Goal: Task Accomplishment & Management: Manage account settings

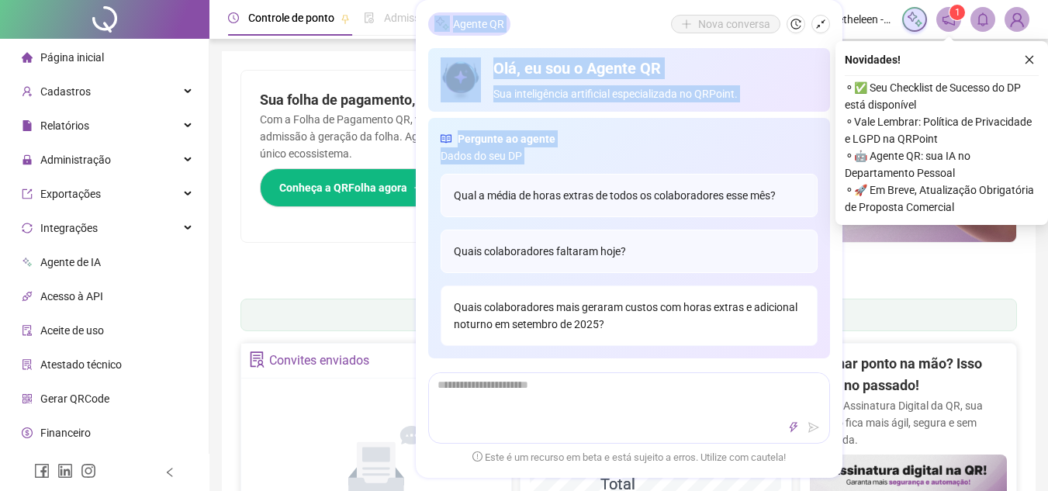
drag, startPoint x: 589, startPoint y: 29, endPoint x: 783, endPoint y: 342, distance: 368.3
click at [783, 342] on div "Agente QR Nova conversa Olá, eu sou o Agente QR Sua inteligência artificial esp…" at bounding box center [629, 239] width 427 height 478
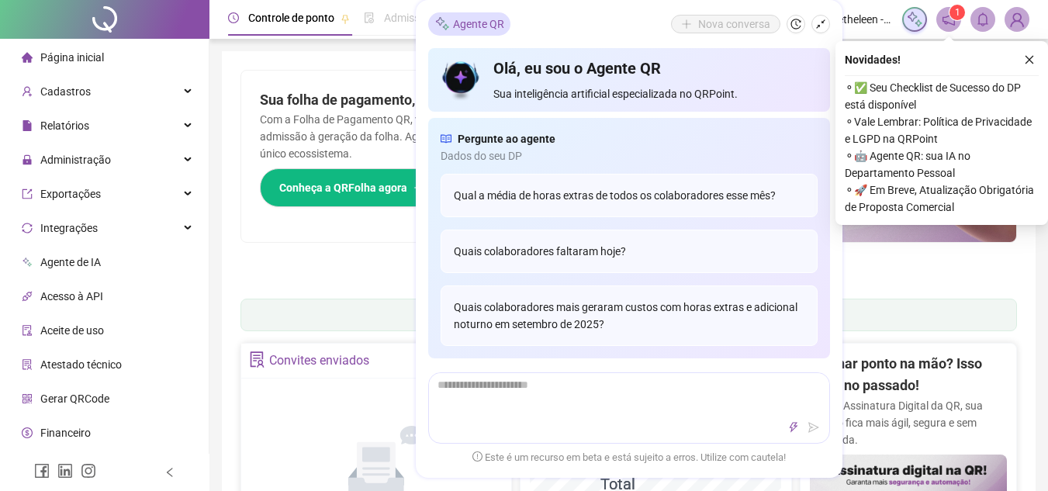
click at [343, 259] on div "Pague o QRPoint com Cartão de Crédito Sua assinatura: mais segurança, prática e…" at bounding box center [628, 178] width 776 height 217
click at [106, 49] on li "Página inicial" at bounding box center [104, 57] width 202 height 31
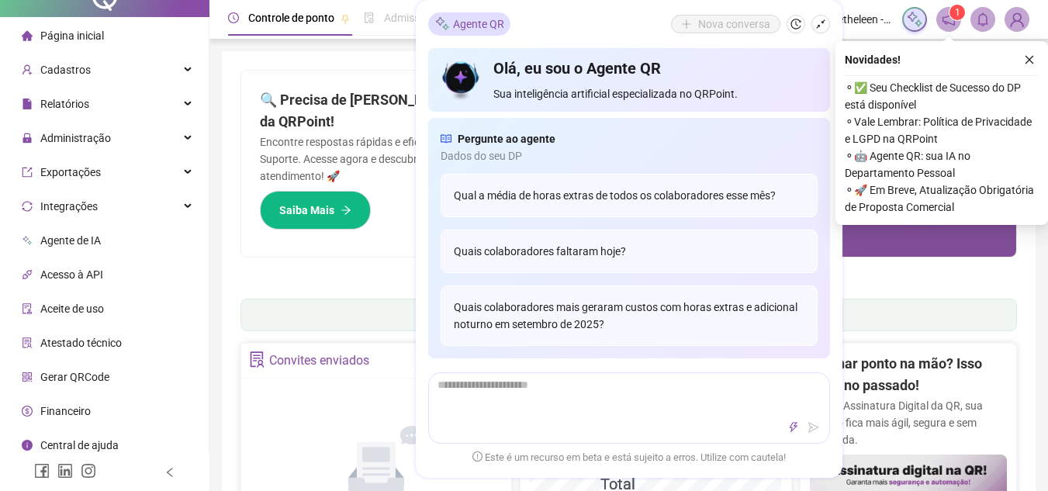
scroll to position [29, 0]
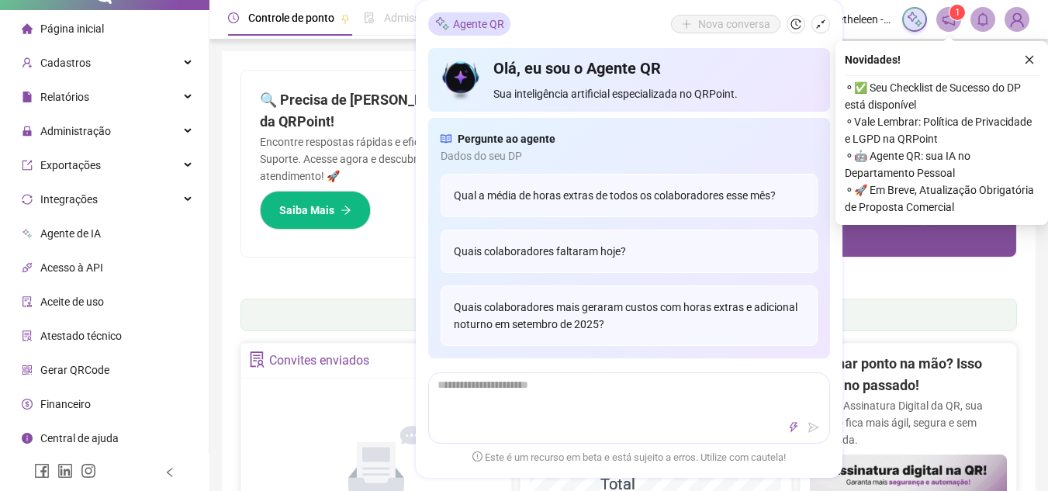
click at [118, 338] on span "Atestado técnico" at bounding box center [80, 336] width 81 height 12
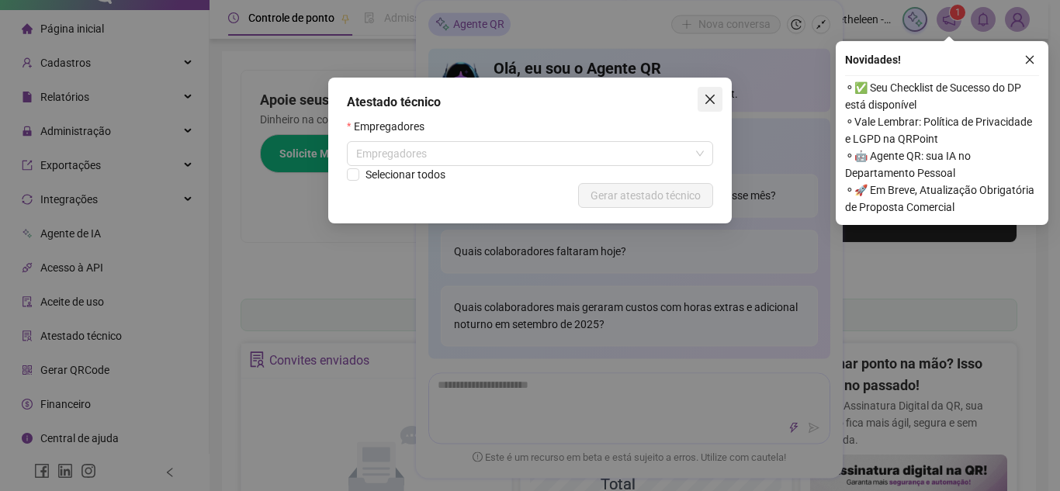
click at [709, 103] on icon "close" at bounding box center [710, 99] width 12 height 12
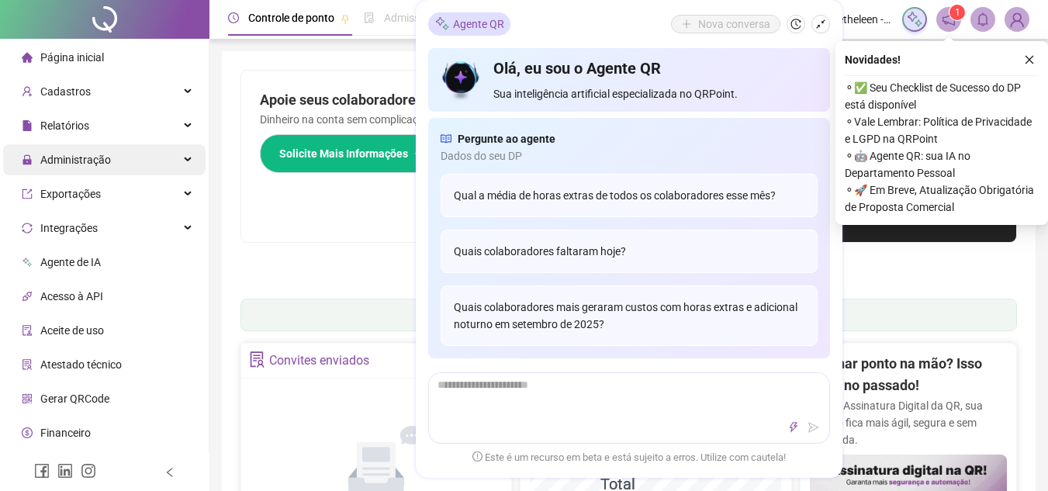
click at [71, 161] on span "Administração" at bounding box center [75, 160] width 71 height 12
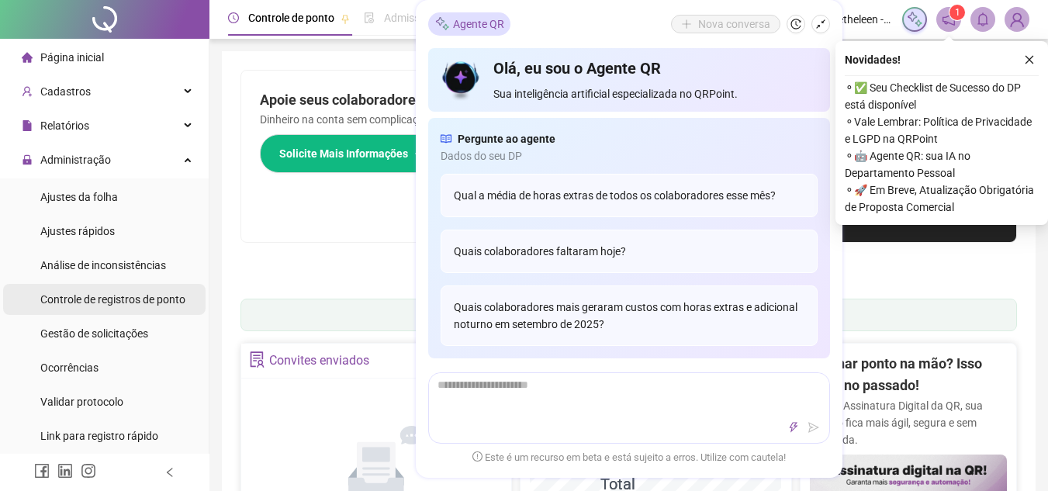
click at [154, 299] on span "Controle de registros de ponto" at bounding box center [112, 299] width 145 height 12
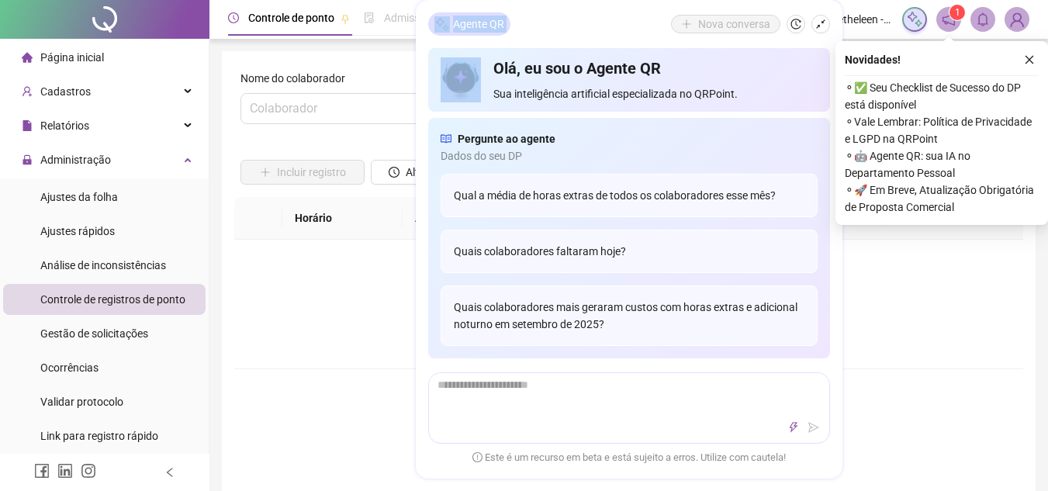
drag, startPoint x: 715, startPoint y: 9, endPoint x: 864, endPoint y: 289, distance: 317.8
click at [864, 289] on div "Não há dados" at bounding box center [629, 292] width 752 height 31
click at [820, 21] on icon "shrink" at bounding box center [820, 24] width 11 height 11
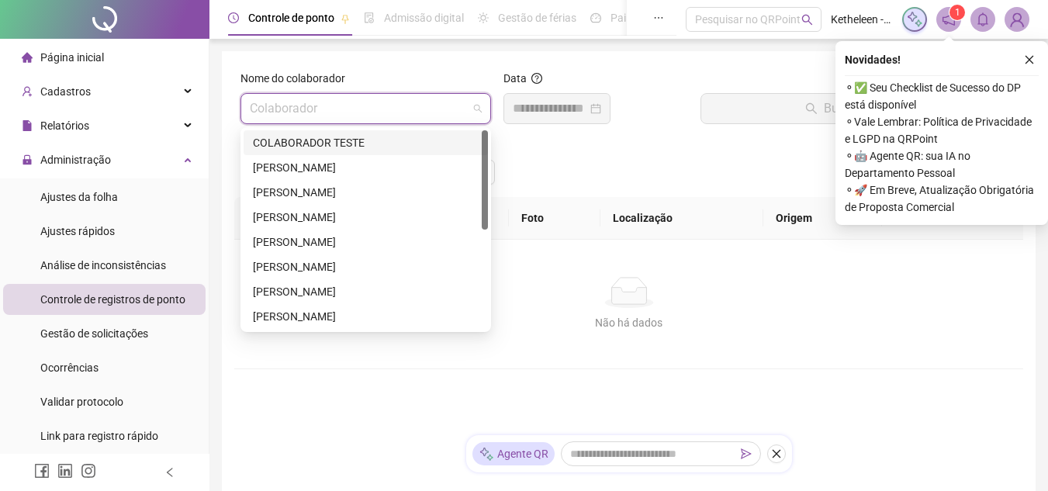
click at [387, 102] on input "search" at bounding box center [359, 108] width 218 height 29
click at [368, 164] on div "[PERSON_NAME]" at bounding box center [366, 167] width 226 height 17
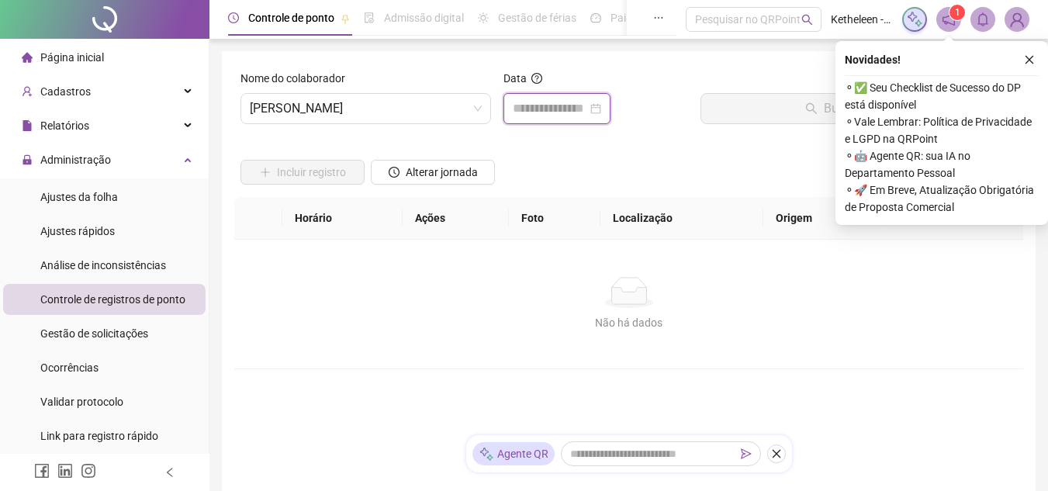
click at [514, 114] on input at bounding box center [550, 108] width 74 height 19
click at [474, 124] on div "Nome do colaborador [PERSON_NAME]" at bounding box center [365, 103] width 263 height 67
click at [1024, 56] on icon "close" at bounding box center [1029, 59] width 11 height 11
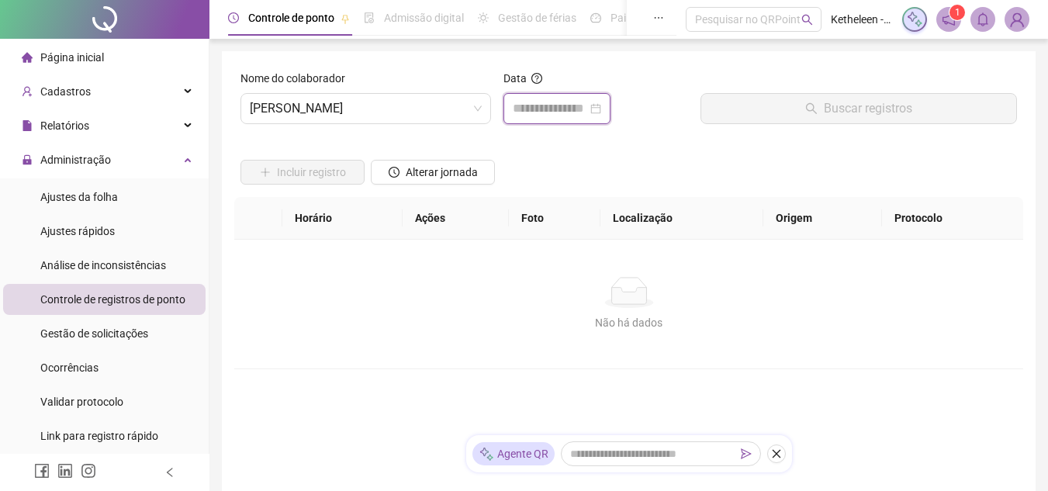
click at [572, 109] on input at bounding box center [550, 108] width 74 height 19
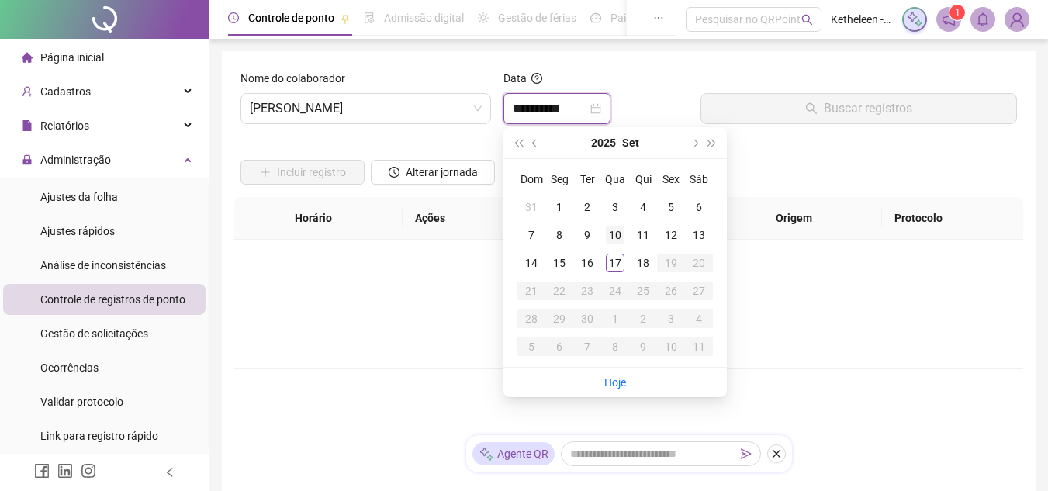
type input "**********"
click at [619, 235] on div "10" at bounding box center [615, 235] width 19 height 19
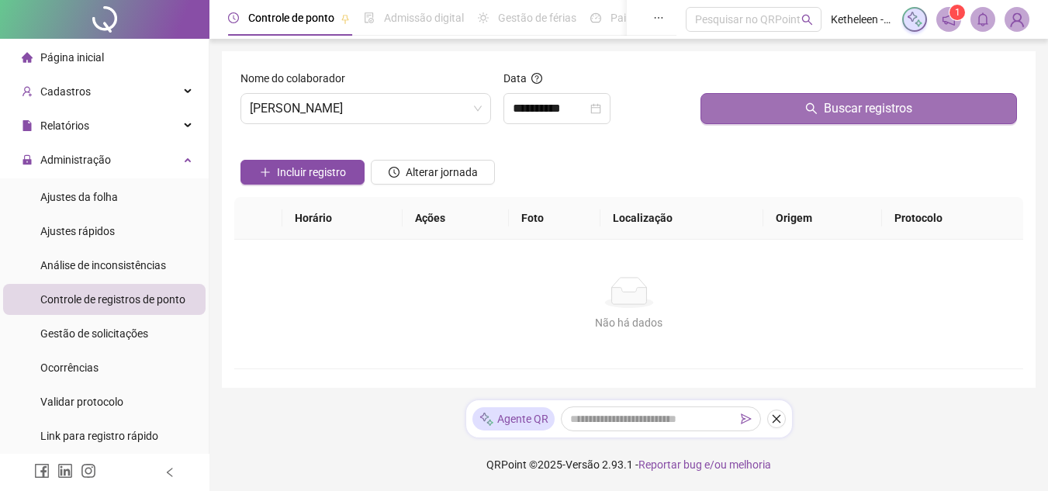
click at [793, 105] on button "Buscar registros" at bounding box center [858, 108] width 316 height 31
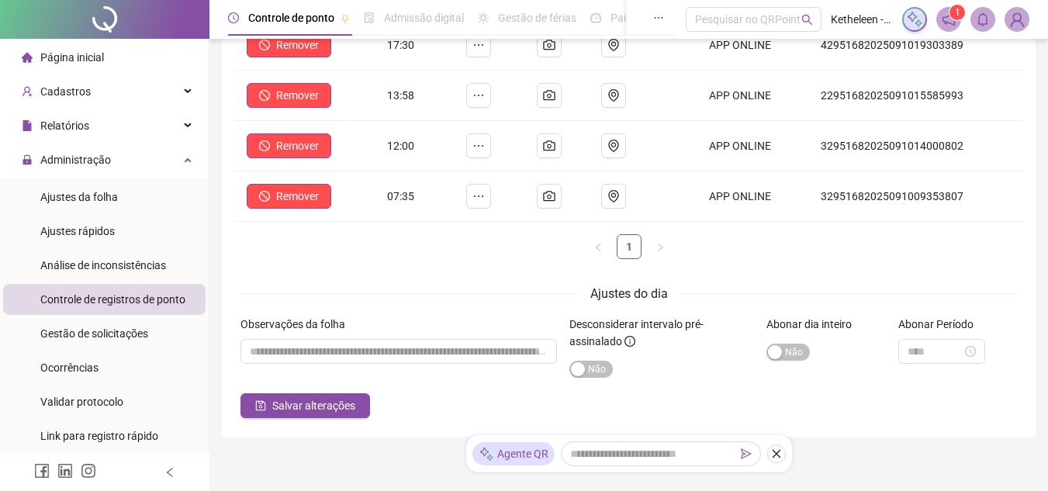
scroll to position [223, 0]
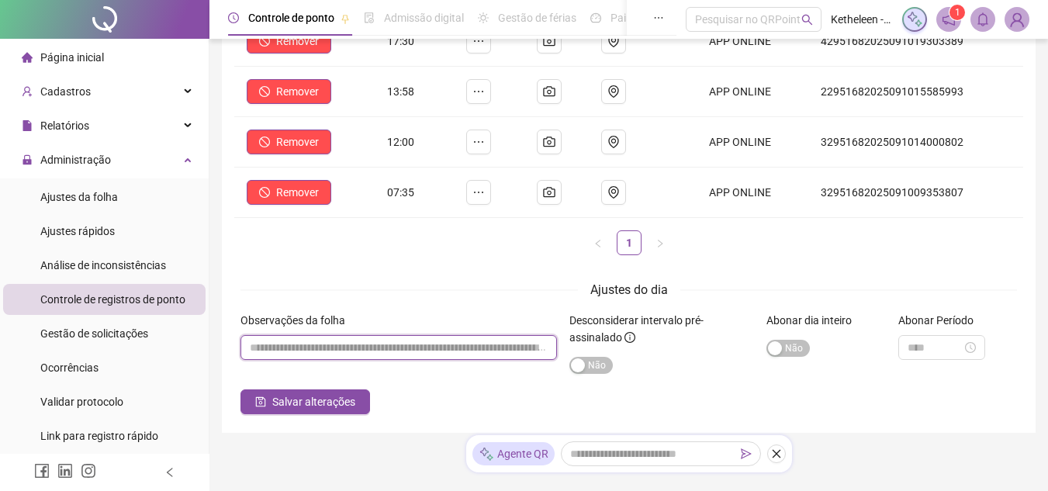
click at [538, 344] on input "textarea" at bounding box center [398, 347] width 316 height 25
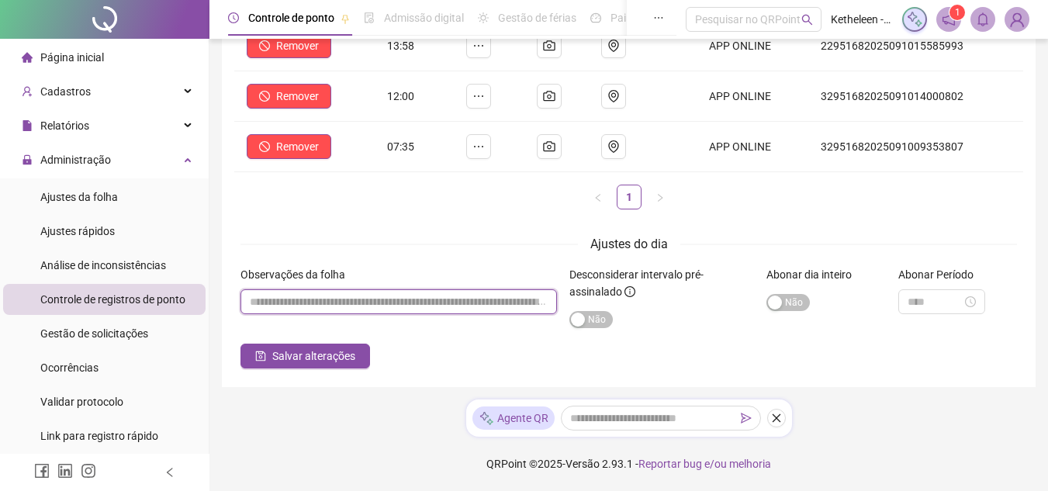
scroll to position [0, 0]
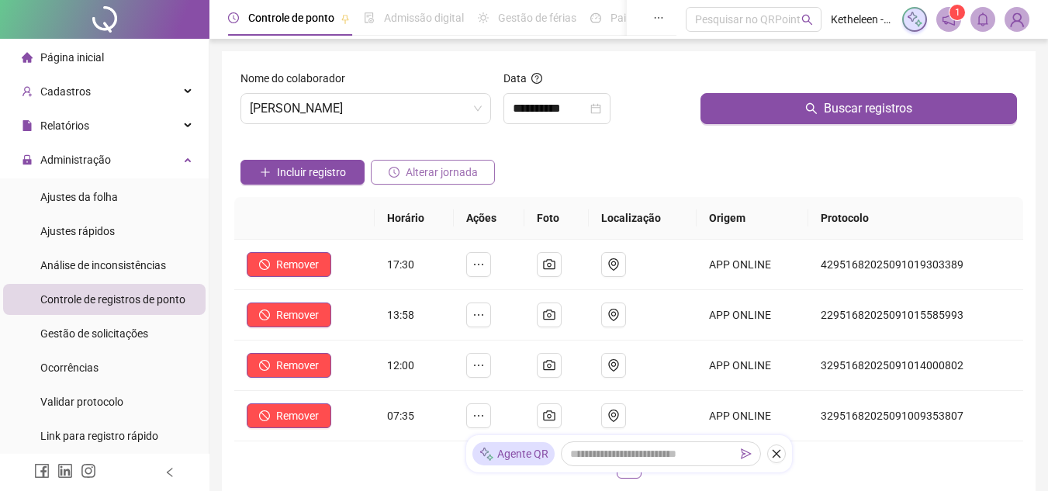
click at [424, 173] on span "Alterar jornada" at bounding box center [442, 172] width 72 height 17
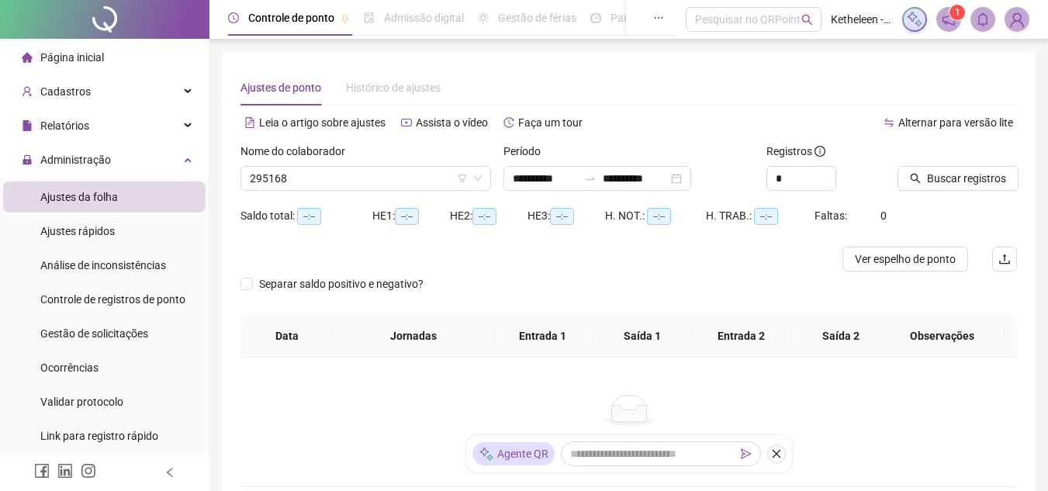
type input "**********"
click at [52, 200] on span "Ajustes da folha" at bounding box center [79, 197] width 78 height 12
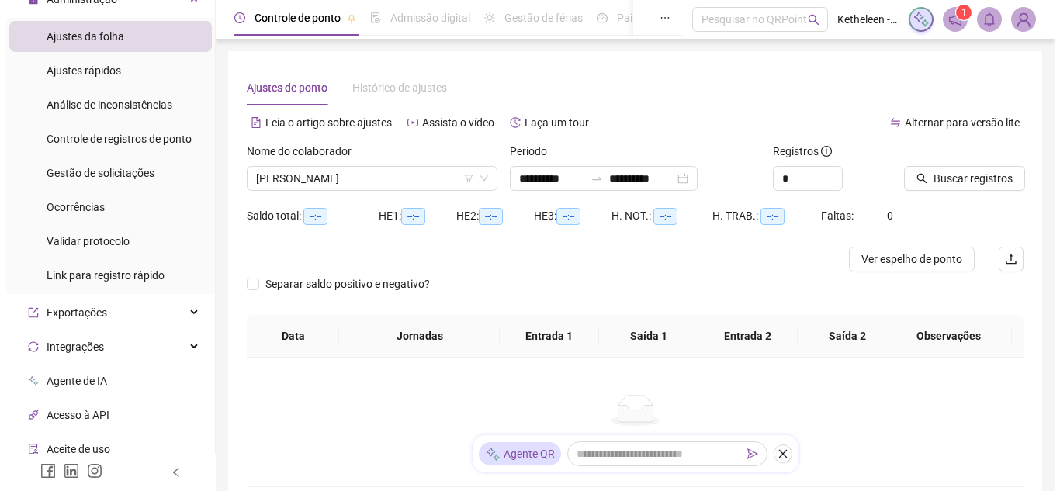
scroll to position [164, 0]
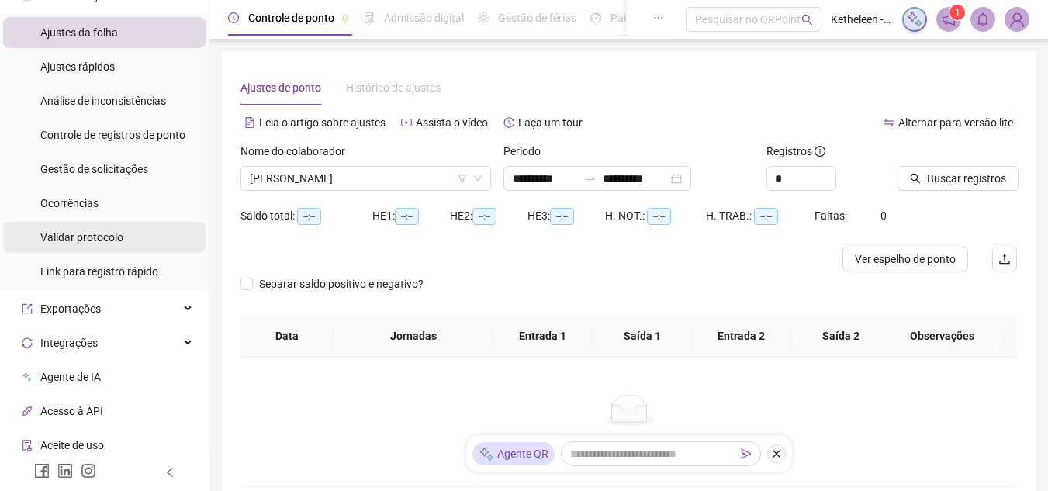
click at [85, 240] on span "Validar protocolo" at bounding box center [81, 237] width 83 height 12
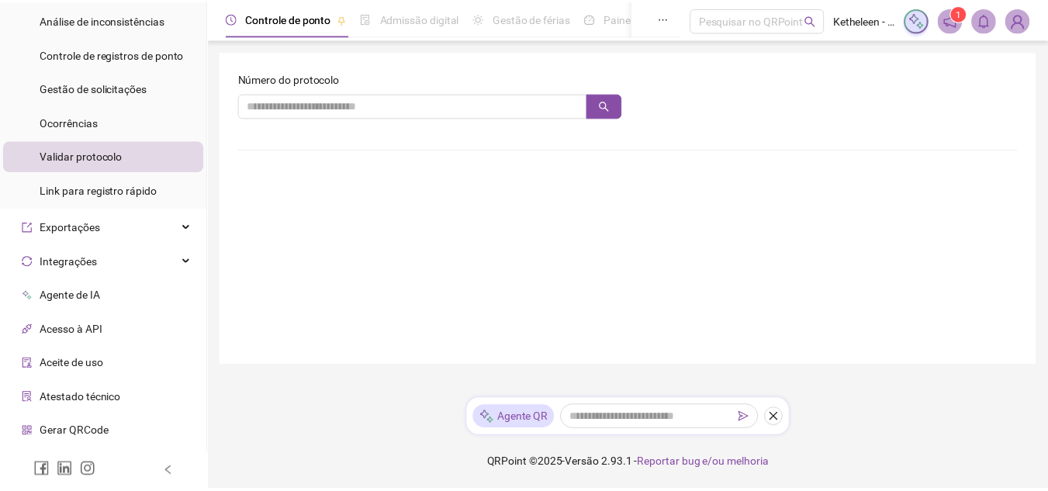
scroll to position [247, 0]
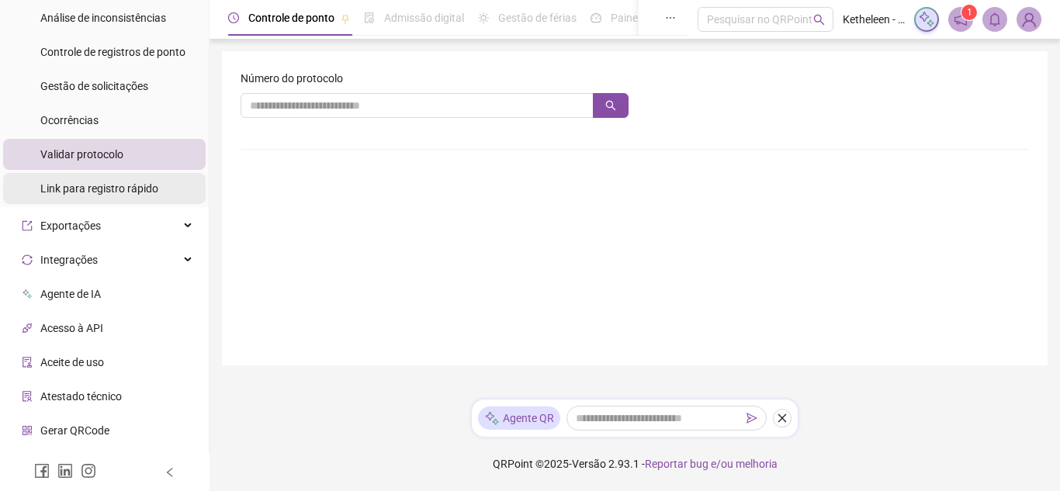
click at [123, 195] on span "Link para registro rápido" at bounding box center [99, 188] width 118 height 12
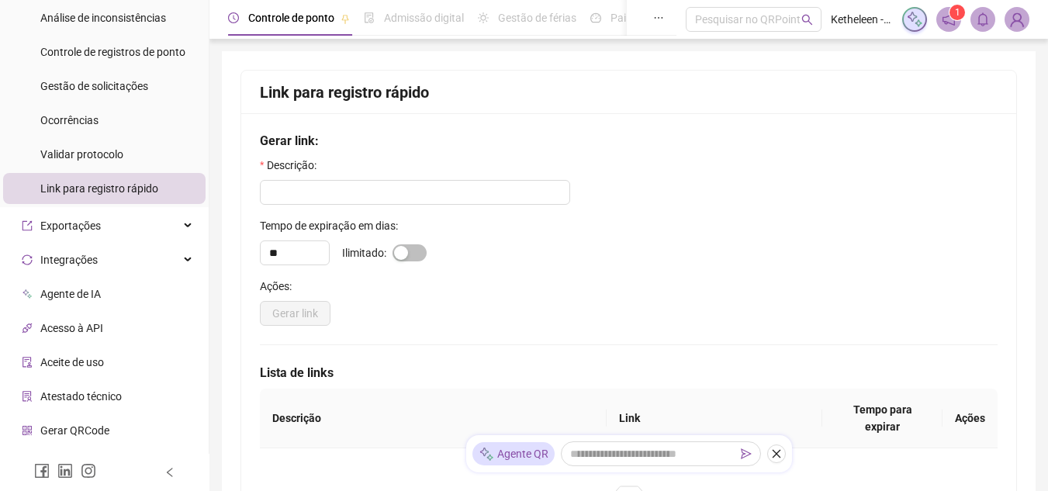
click at [123, 195] on span "Link para registro rápido" at bounding box center [99, 188] width 118 height 12
click at [285, 184] on input "text" at bounding box center [415, 192] width 310 height 25
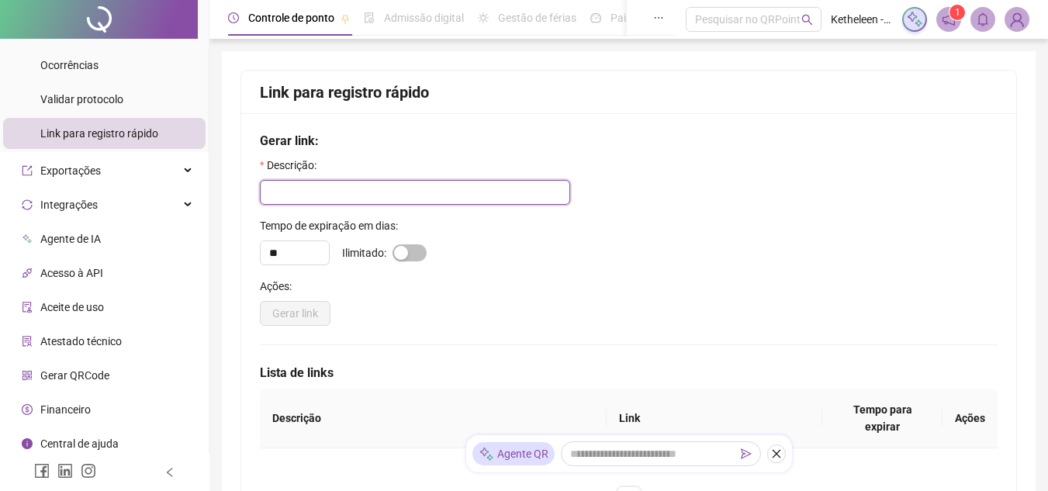
scroll to position [308, 0]
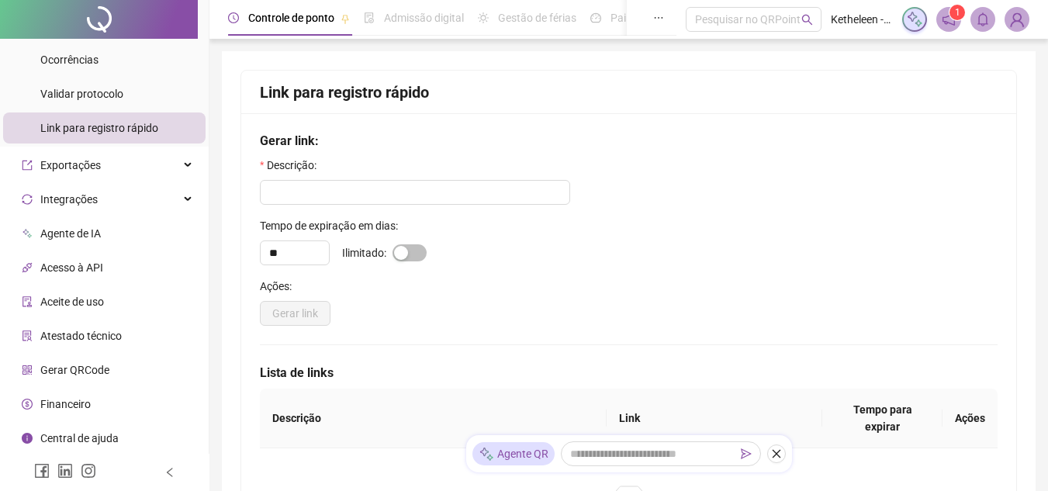
click at [52, 236] on span "Agente de IA" at bounding box center [70, 233] width 61 height 12
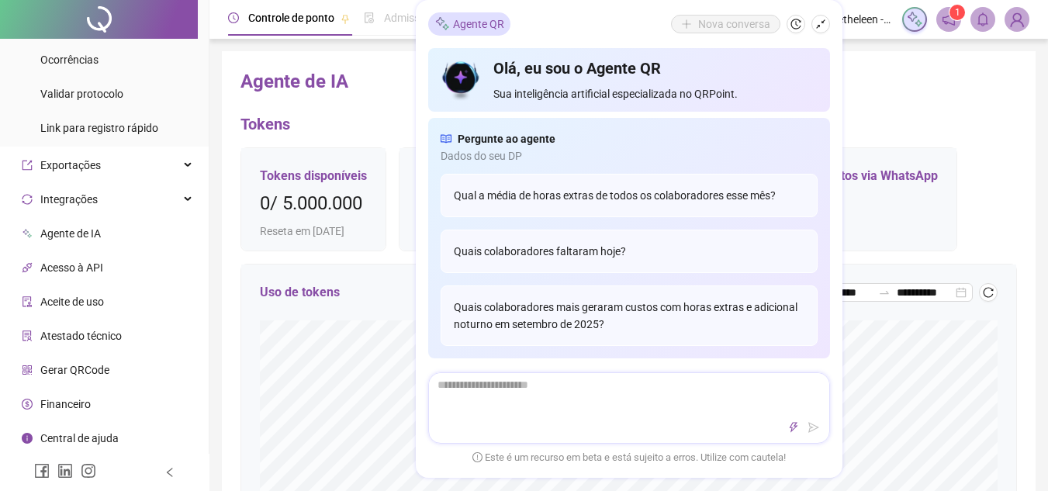
click at [586, 409] on textarea at bounding box center [629, 393] width 400 height 40
type textarea "*"
type textarea "**"
type textarea "***"
type textarea "****"
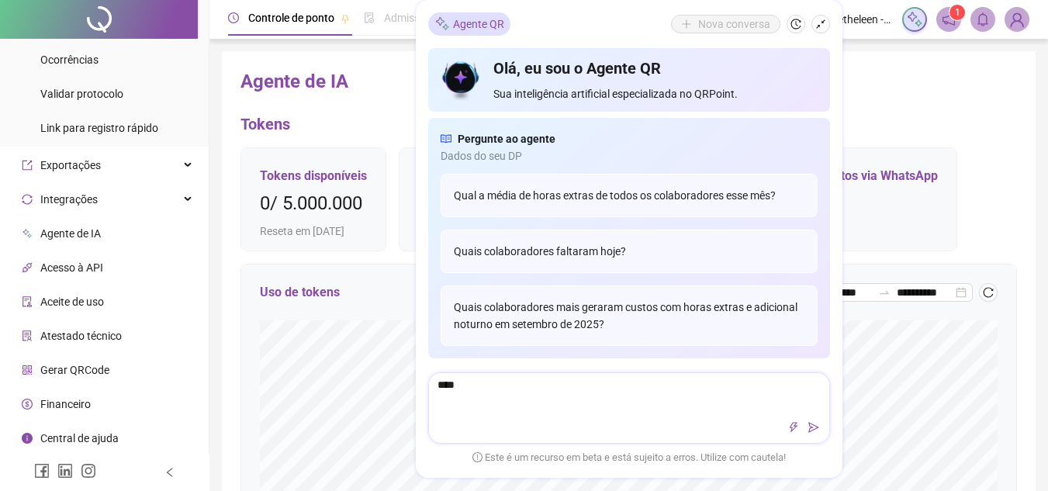
type textarea "*****"
type textarea "******"
type textarea "********"
type textarea "******"
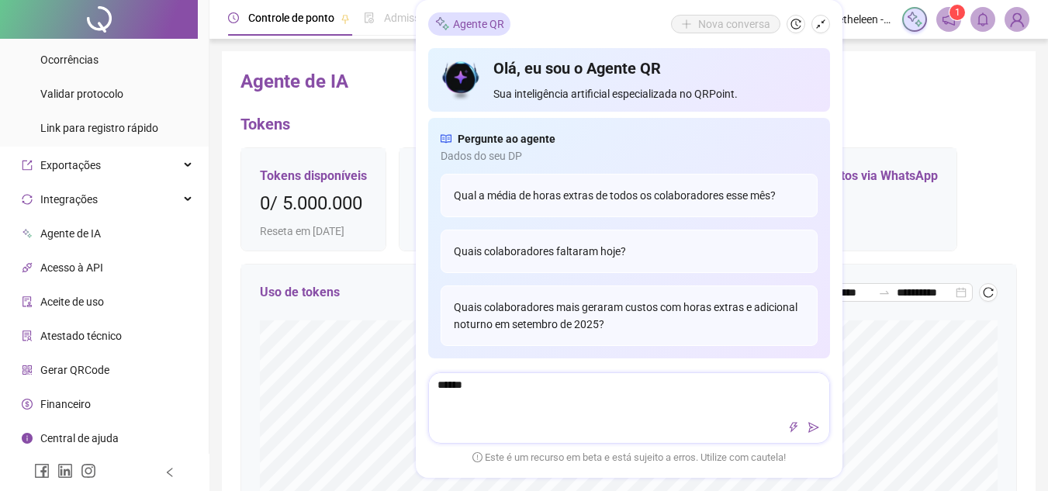
type textarea "*******"
type textarea "*********"
type textarea "**********"
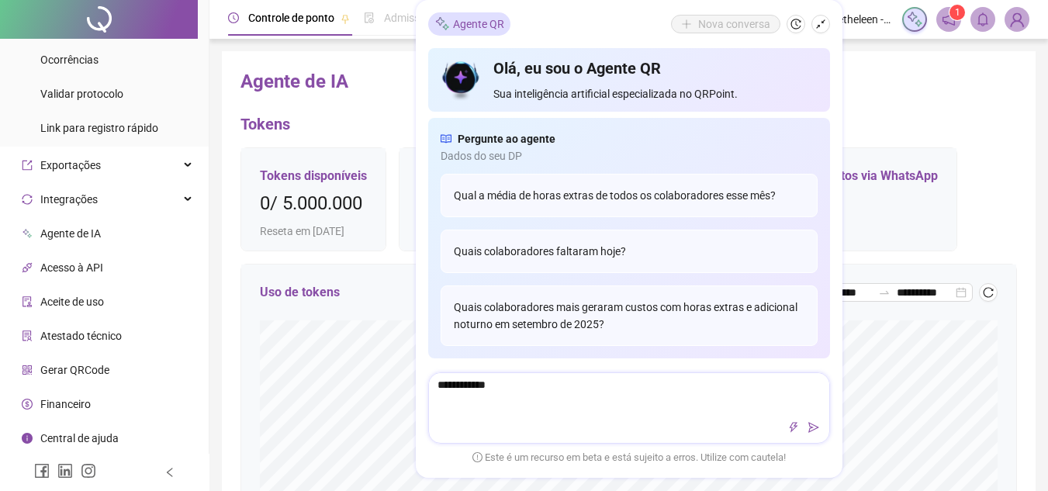
type textarea "**********"
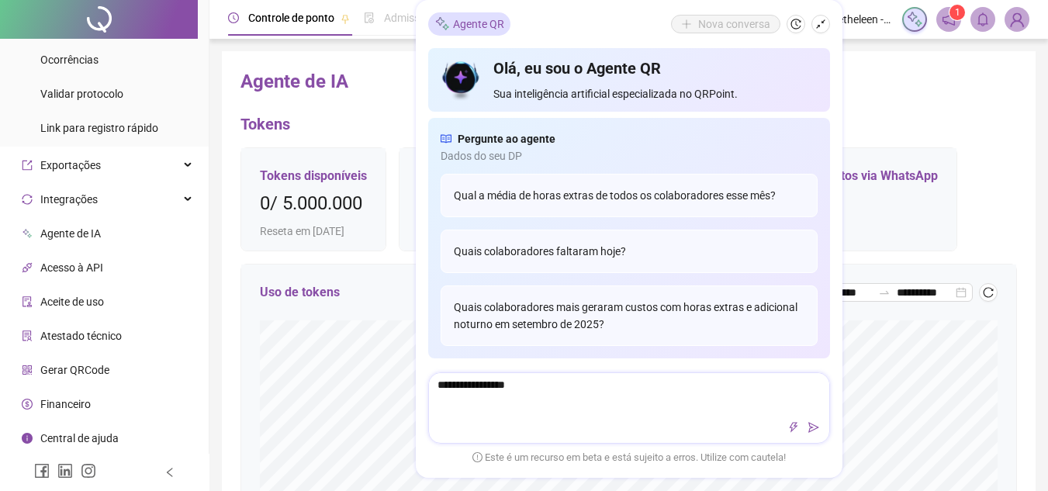
type textarea "**********"
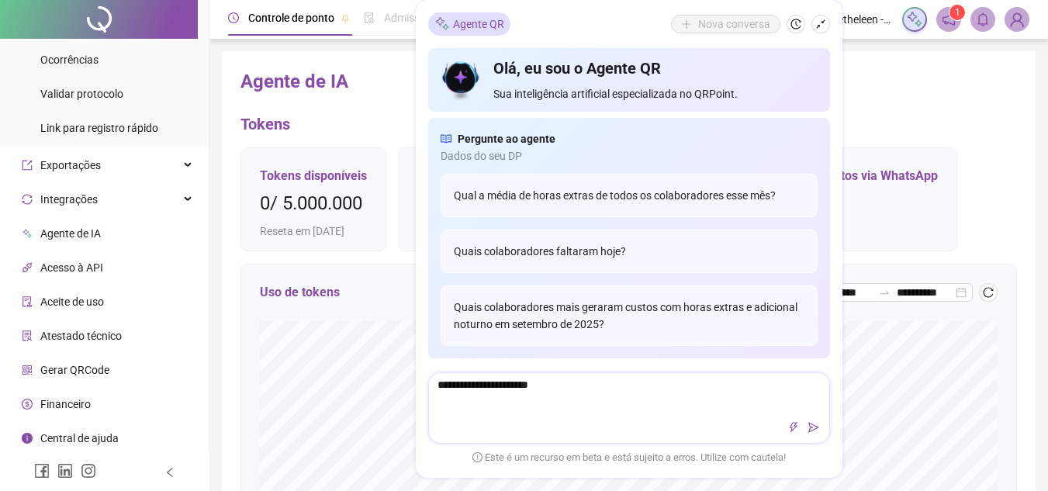
type textarea "**********"
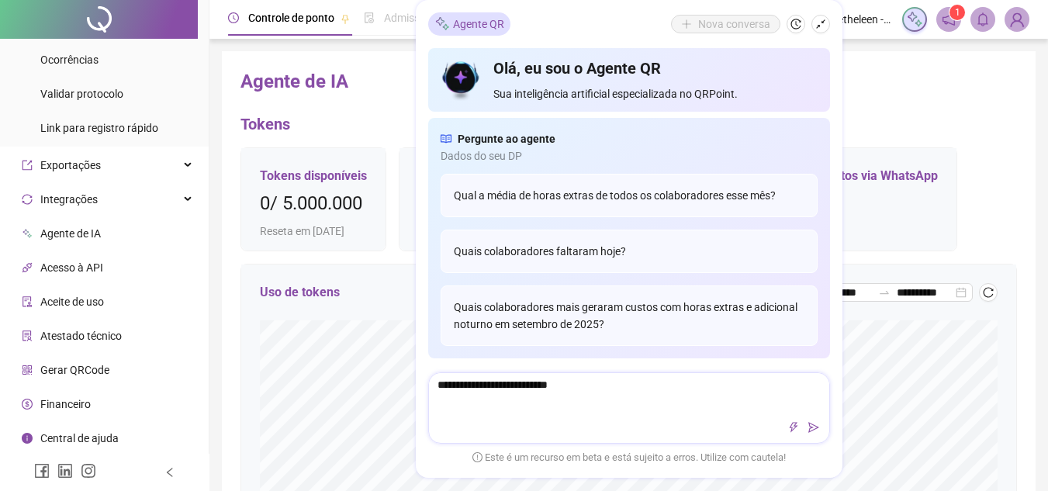
type textarea "**********"
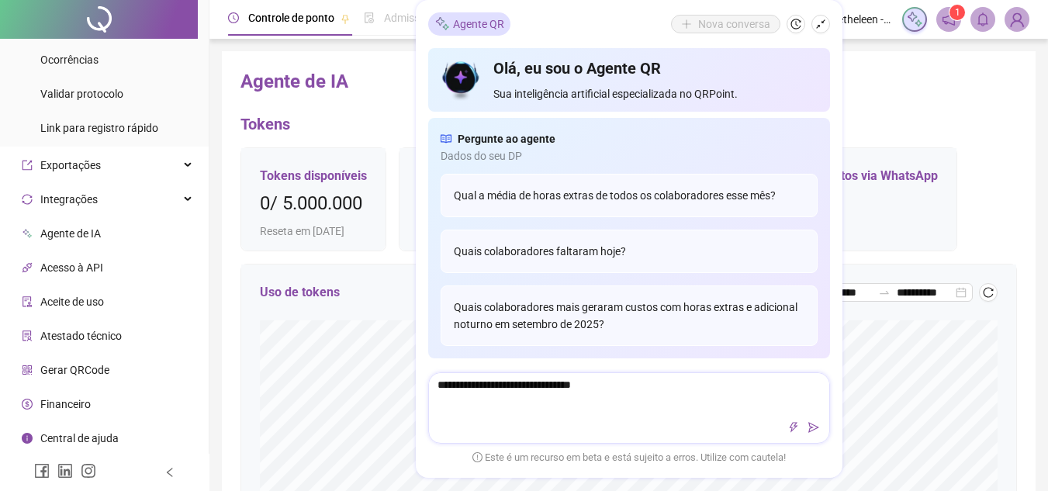
type textarea "**********"
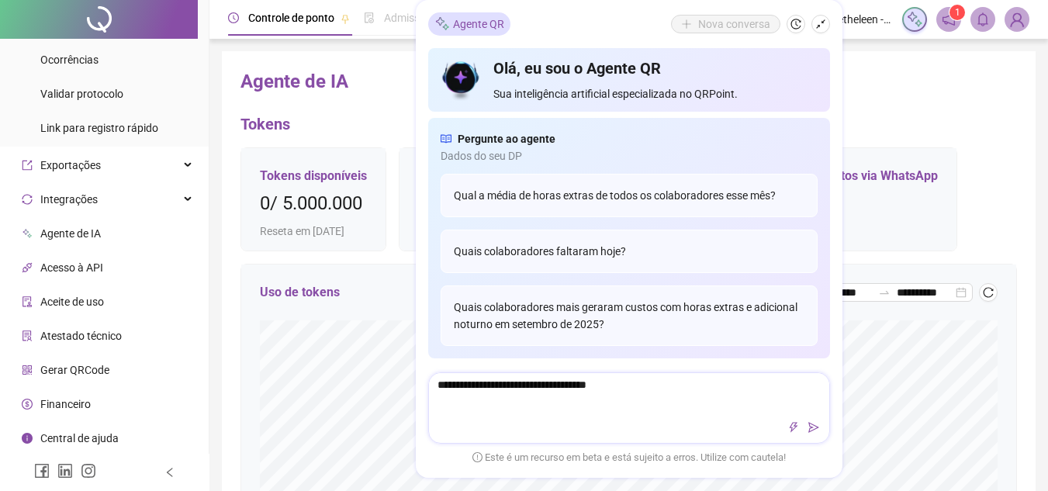
type textarea "**********"
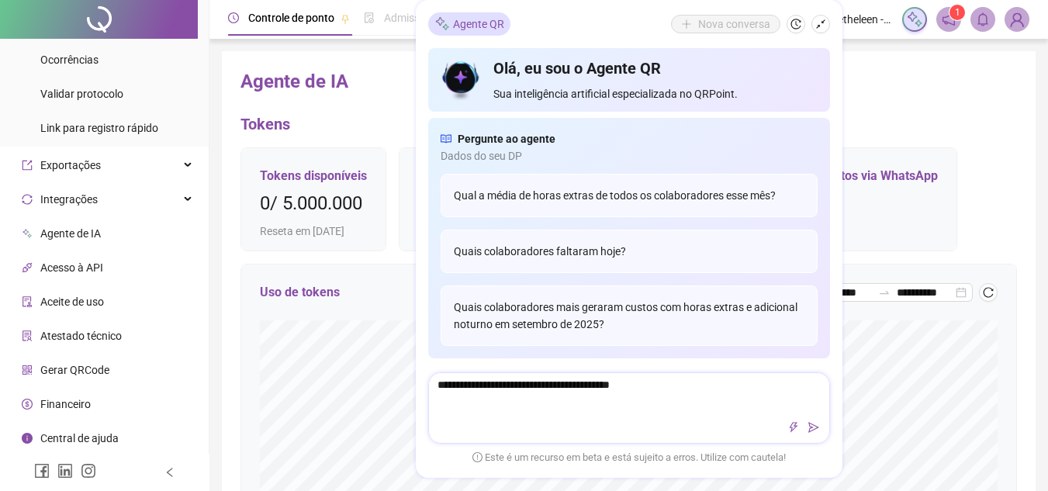
type textarea "**********"
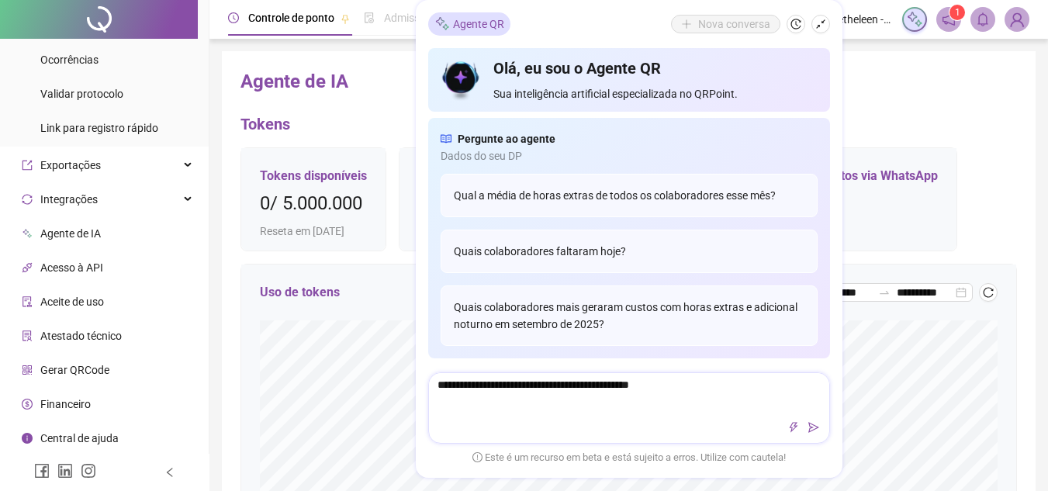
type textarea "**********"
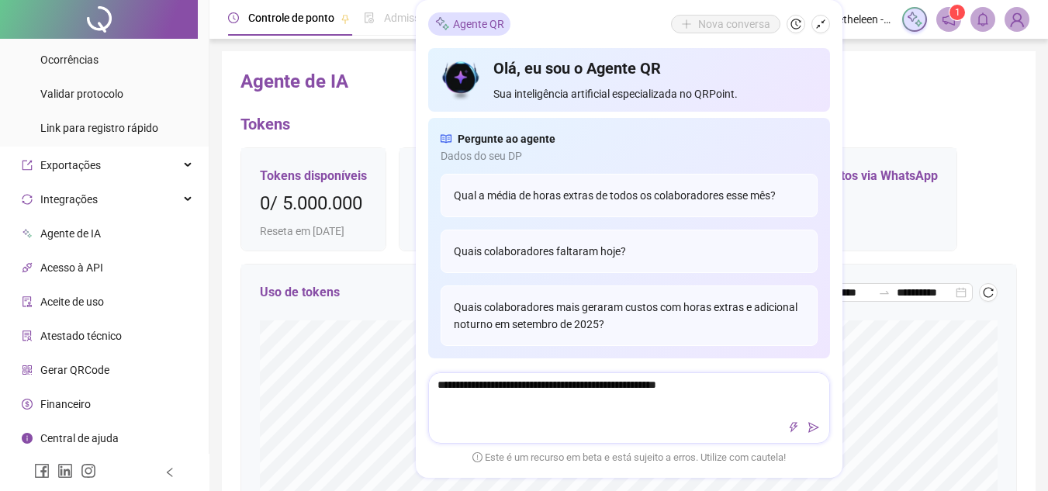
type textarea "**********"
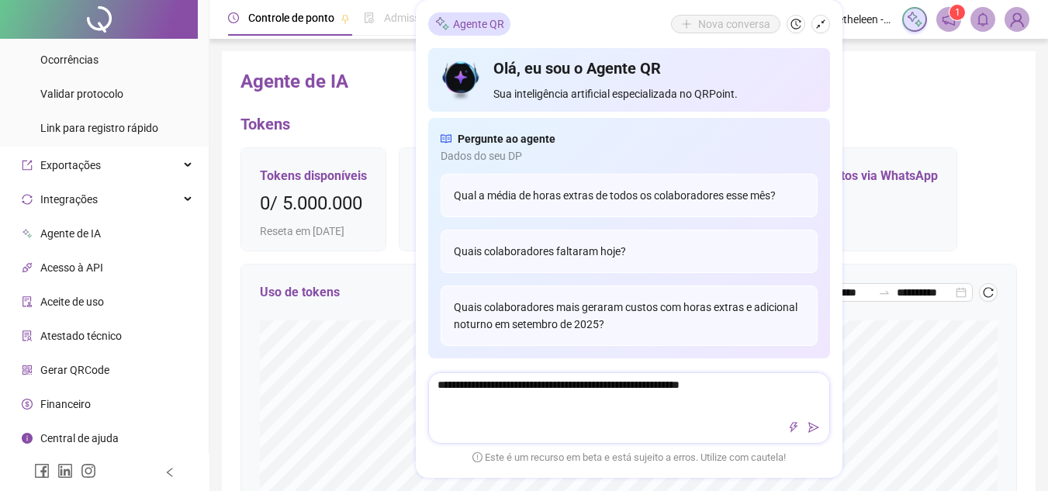
type textarea "**********"
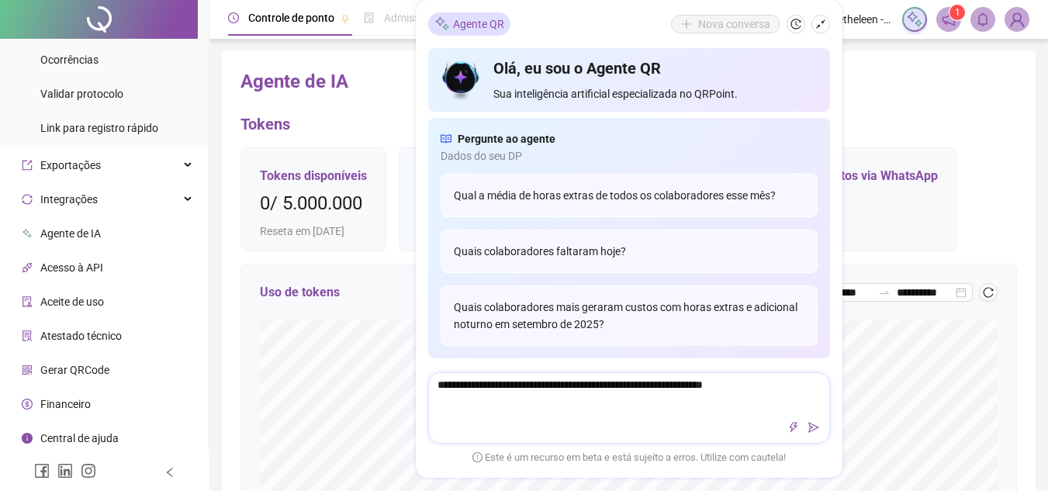
type textarea "**********"
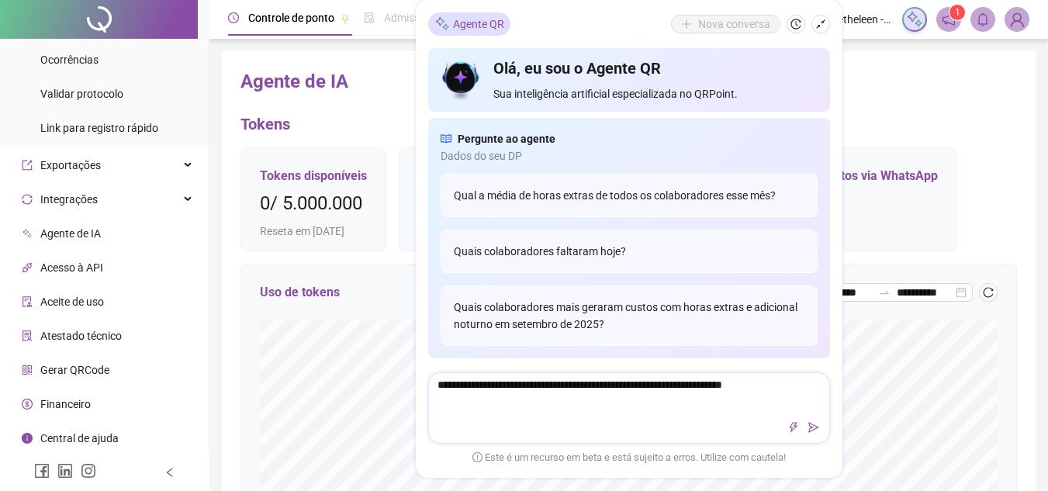
type textarea "**********"
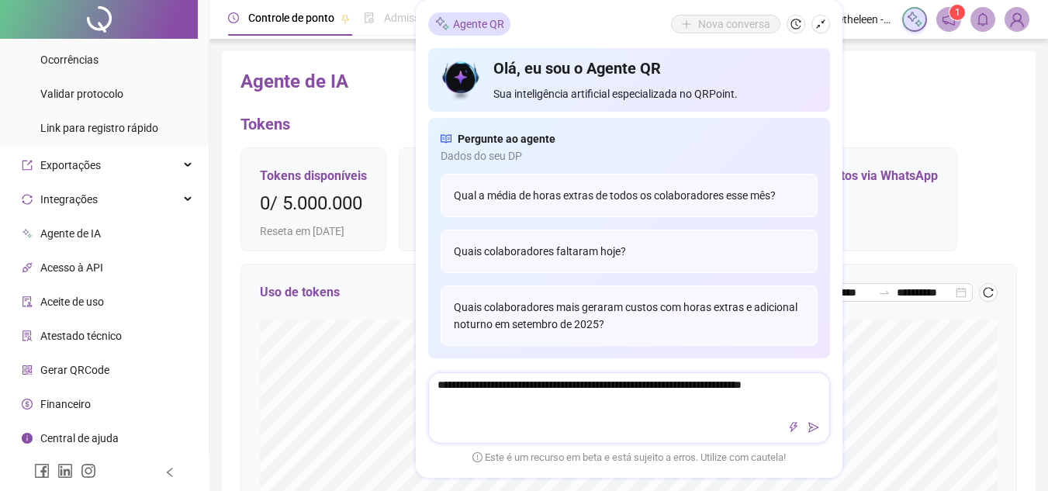
type textarea "**********"
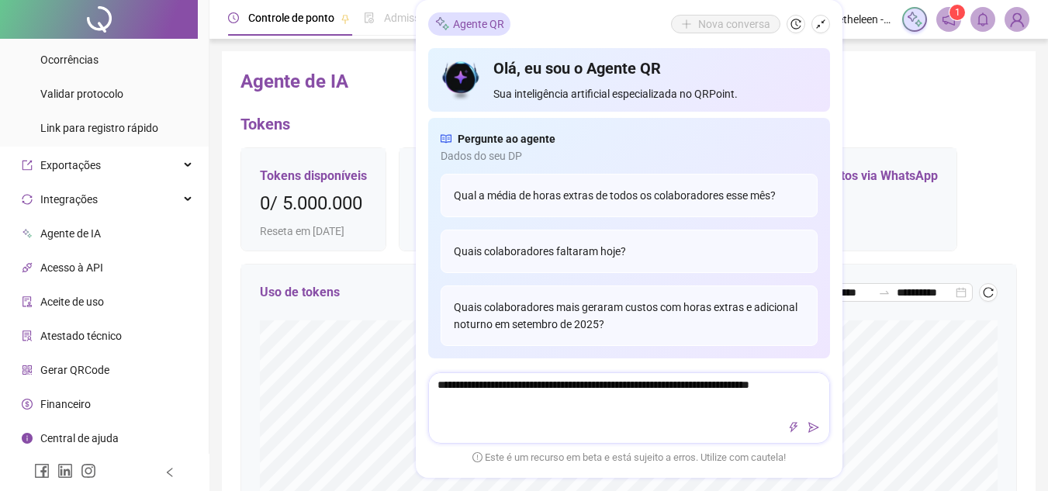
type textarea "**********"
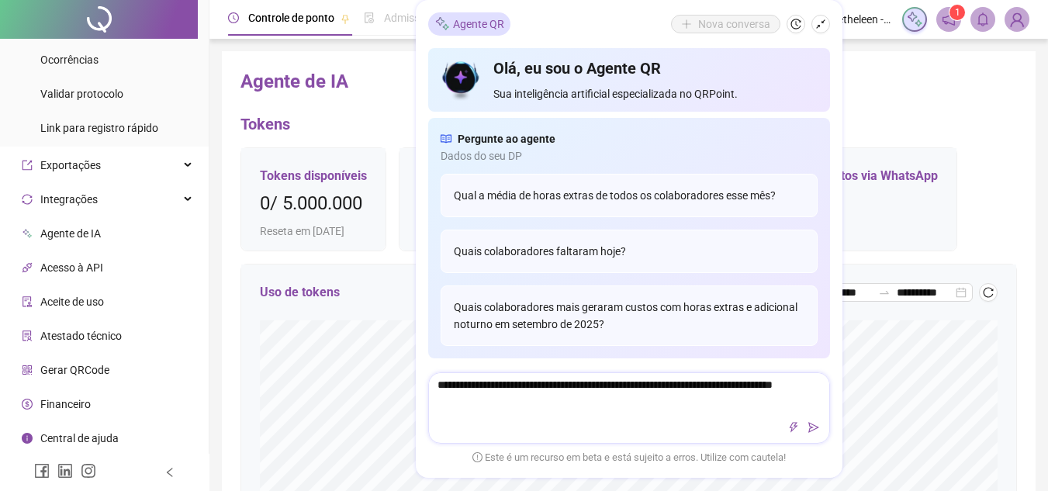
type textarea "**********"
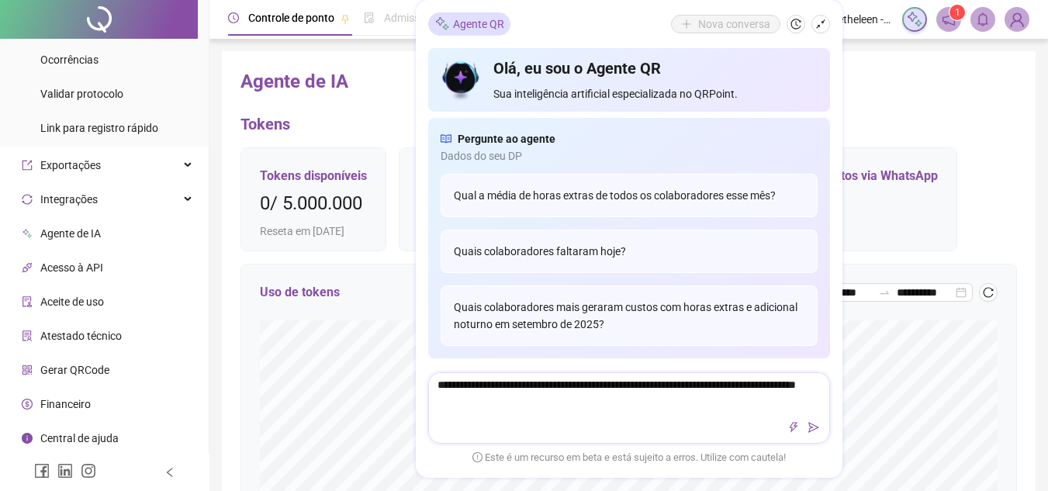
type textarea "**********"
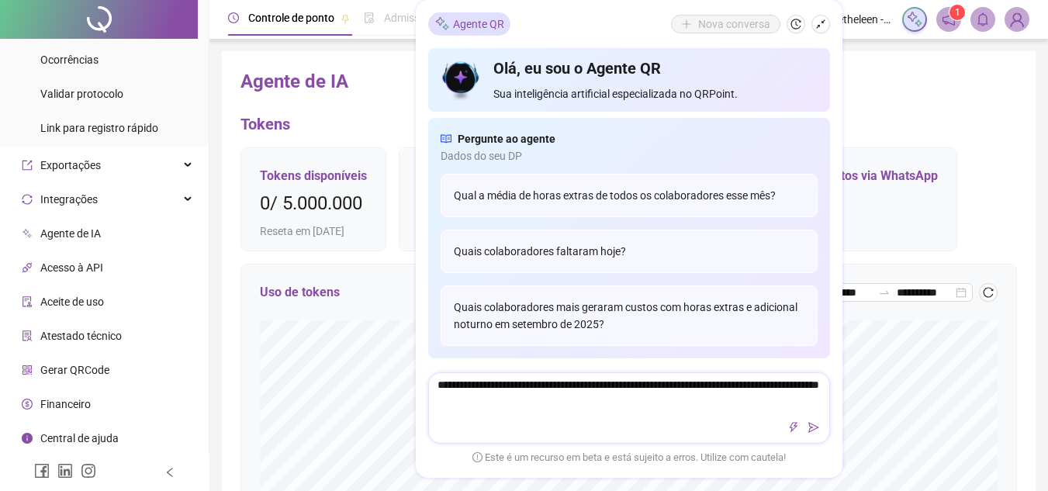
type textarea "**********"
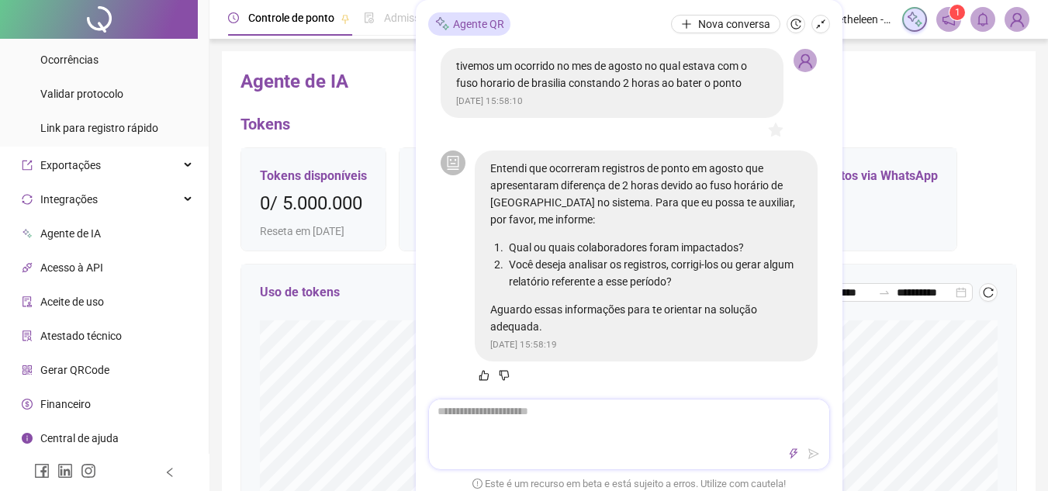
click at [549, 414] on textarea at bounding box center [629, 420] width 400 height 40
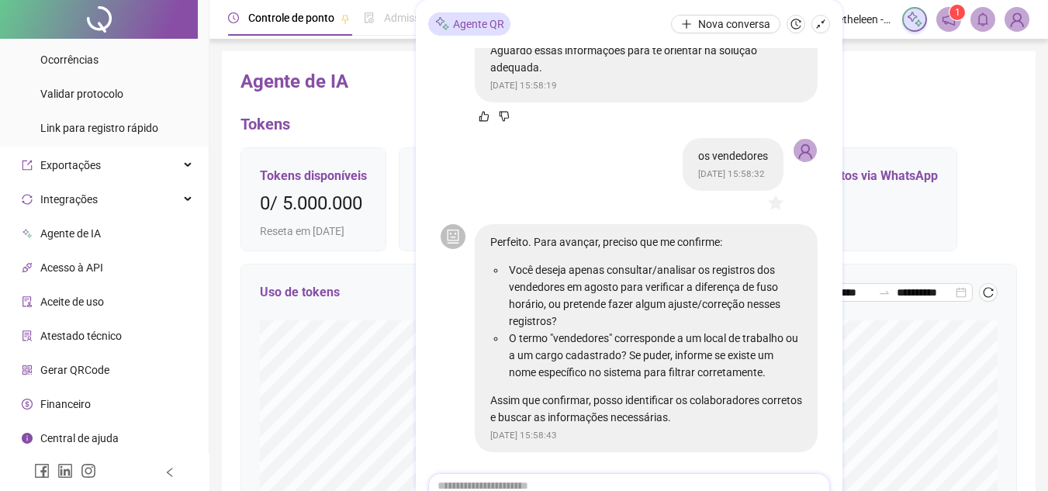
scroll to position [275, 0]
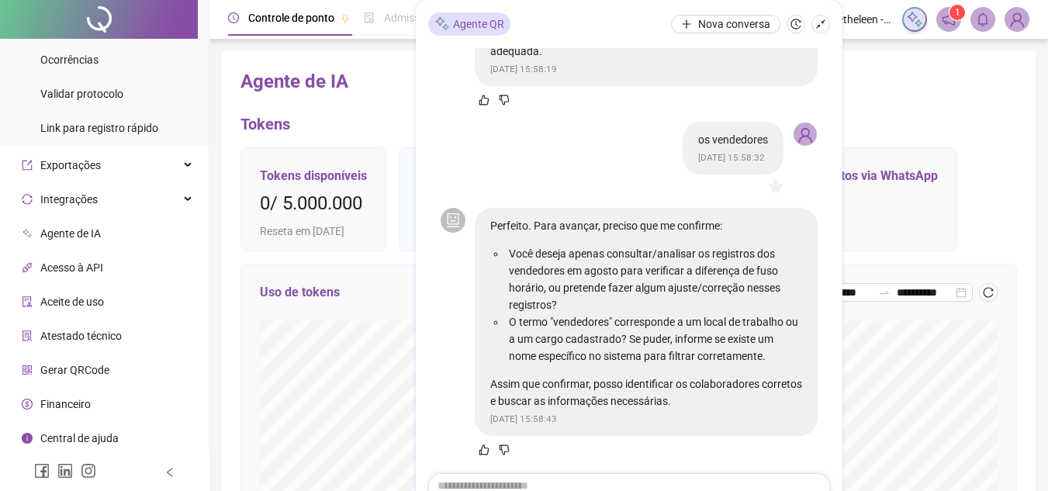
click at [510, 481] on textarea at bounding box center [629, 494] width 400 height 40
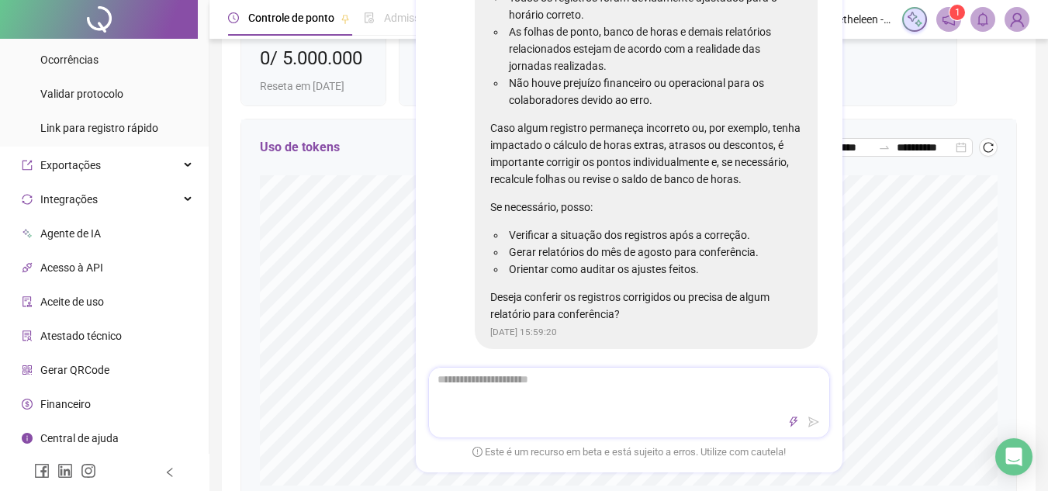
scroll to position [879, 0]
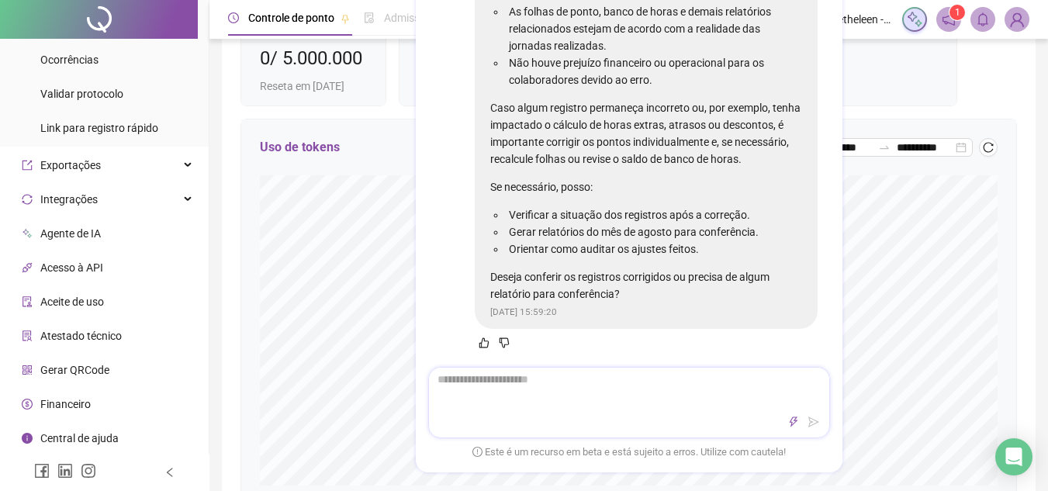
click at [496, 379] on textarea at bounding box center [629, 388] width 400 height 40
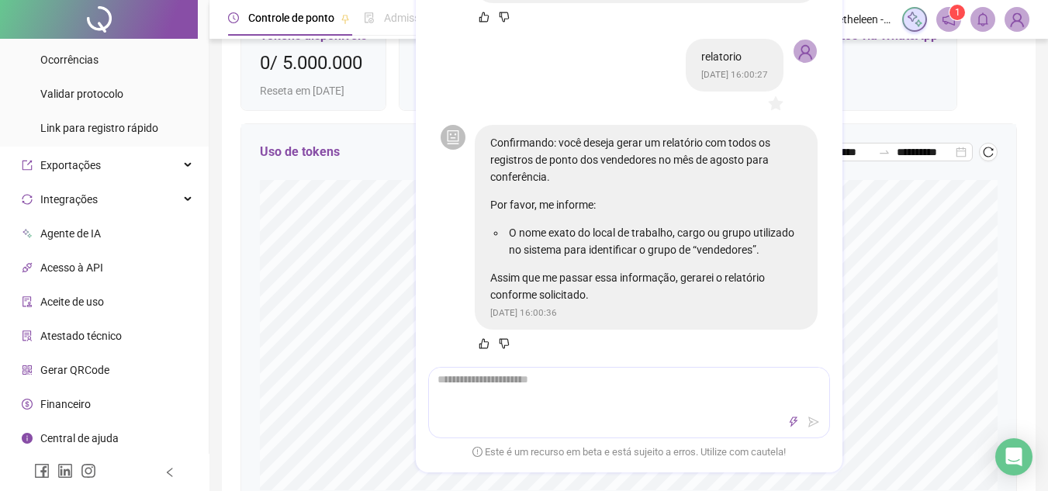
scroll to position [0, 0]
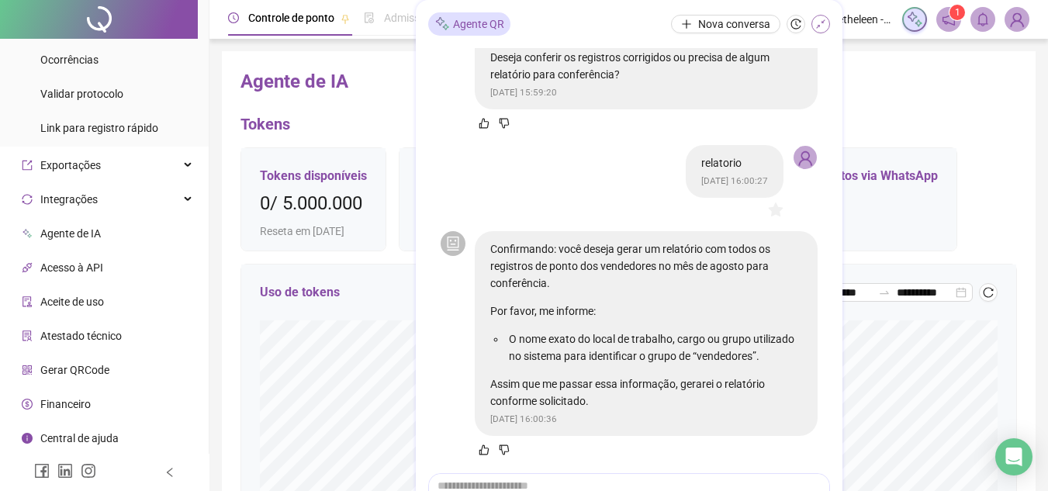
click at [821, 26] on icon "shrink" at bounding box center [820, 24] width 11 height 11
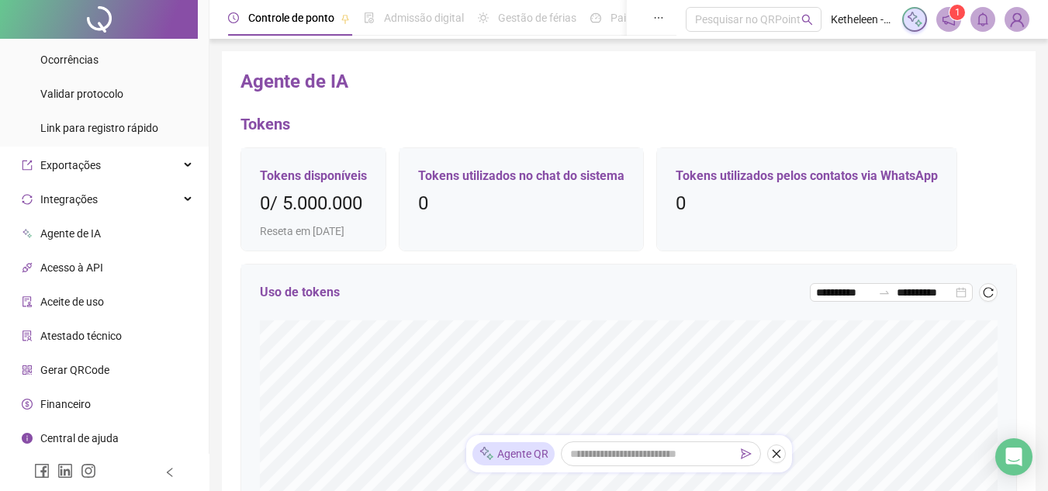
click at [75, 410] on span "Financeiro" at bounding box center [65, 404] width 50 height 12
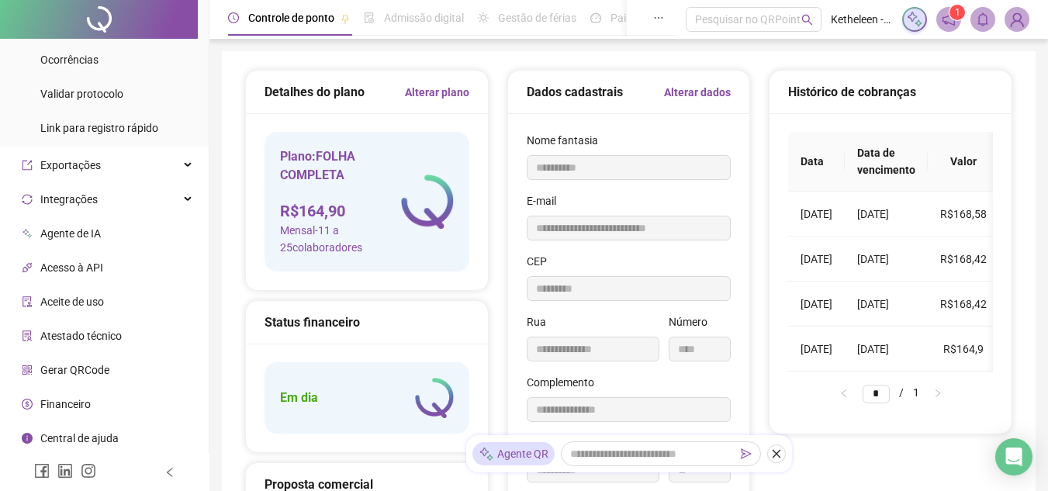
click at [83, 307] on span "Aceite de uso" at bounding box center [72, 302] width 64 height 12
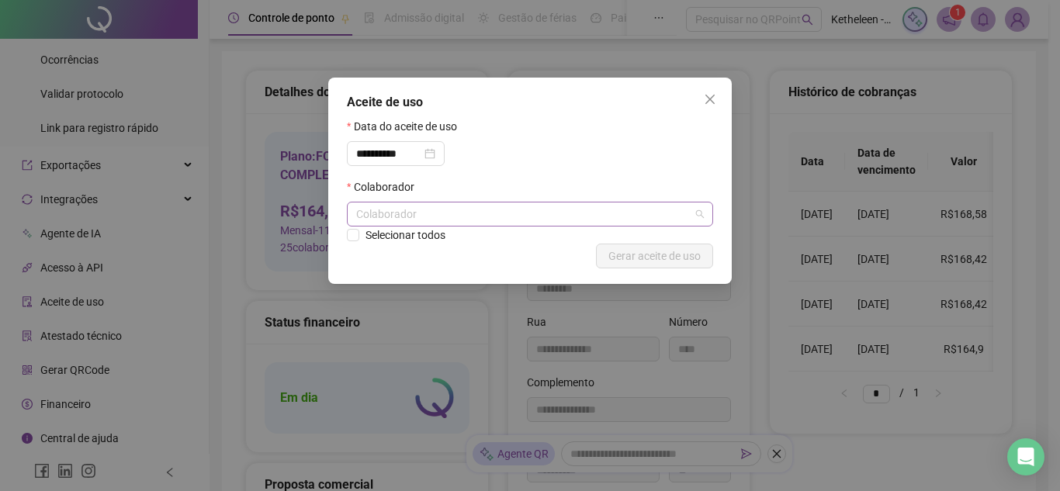
click at [423, 211] on div "Colaborador" at bounding box center [530, 214] width 366 height 25
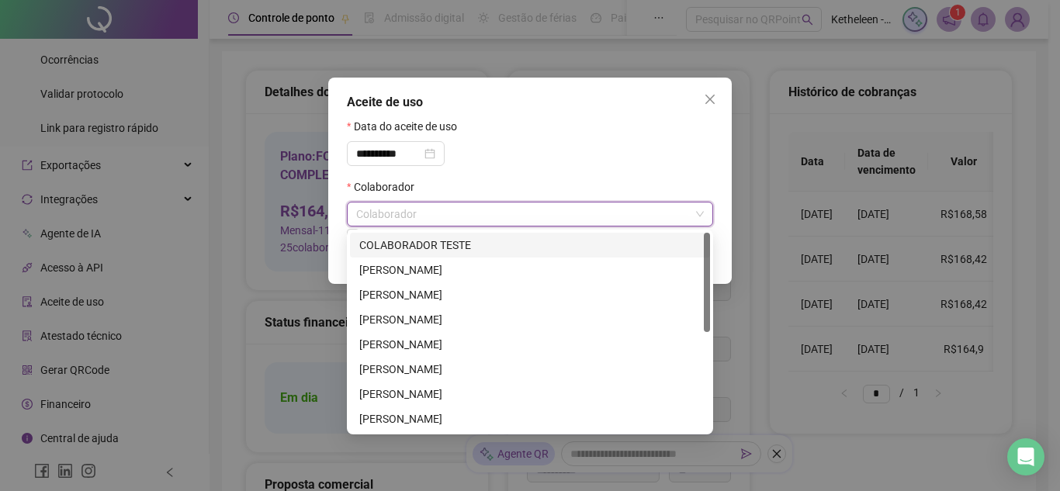
click at [423, 211] on div "Colaborador" at bounding box center [530, 214] width 366 height 25
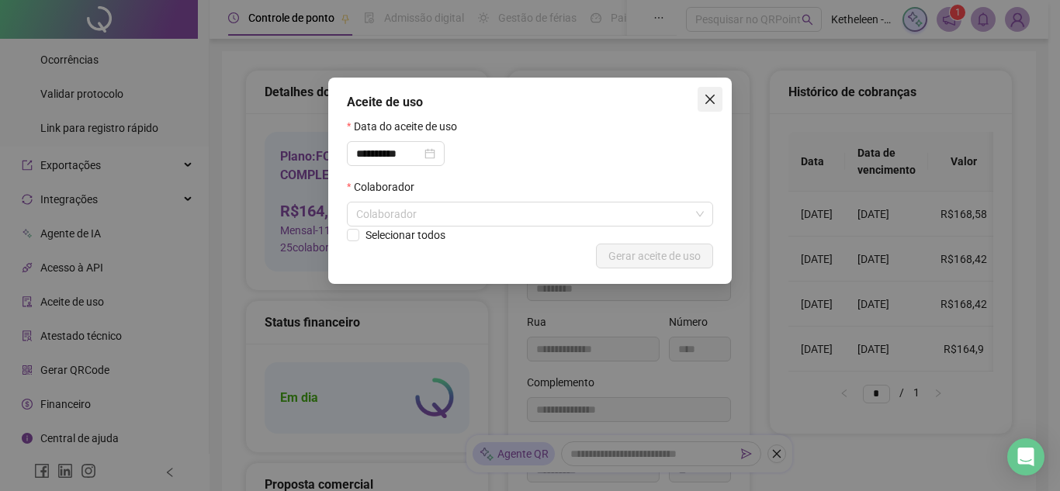
click at [703, 99] on span "Close" at bounding box center [709, 99] width 25 height 12
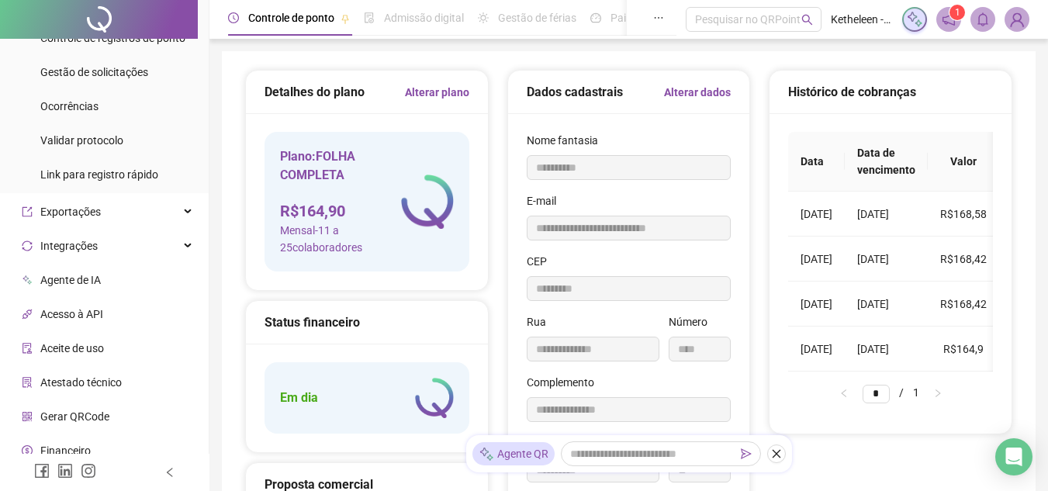
scroll to position [260, 0]
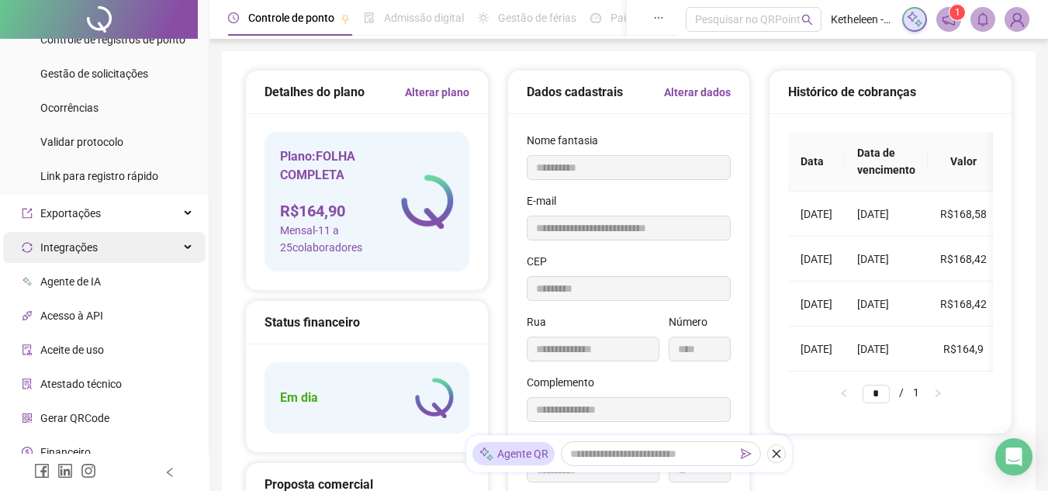
click at [89, 237] on span "Integrações" at bounding box center [60, 247] width 76 height 31
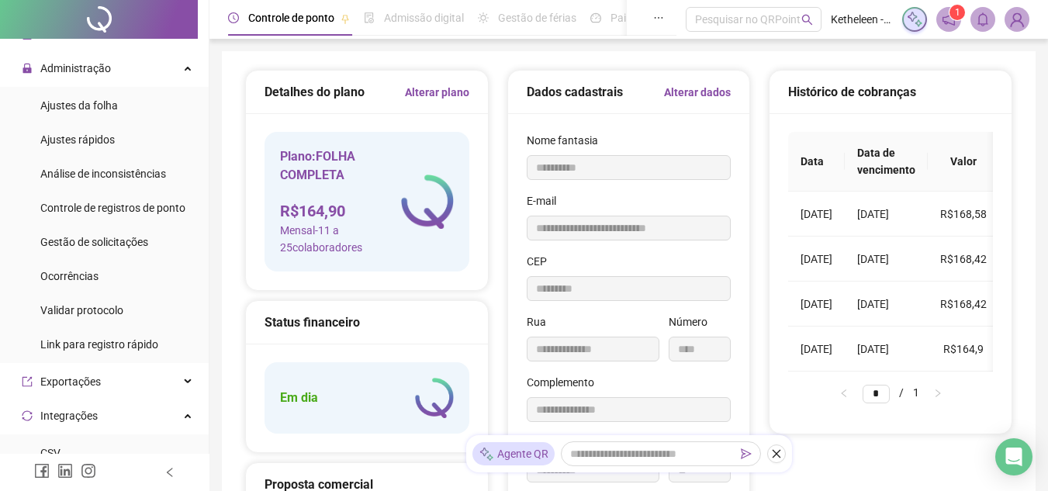
scroll to position [87, 0]
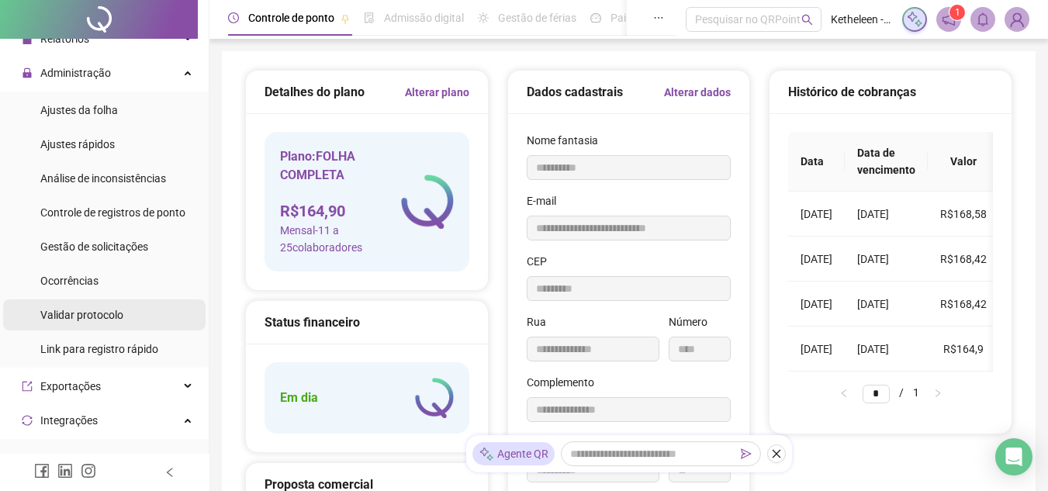
click at [133, 309] on li "Validar protocolo" at bounding box center [104, 314] width 202 height 31
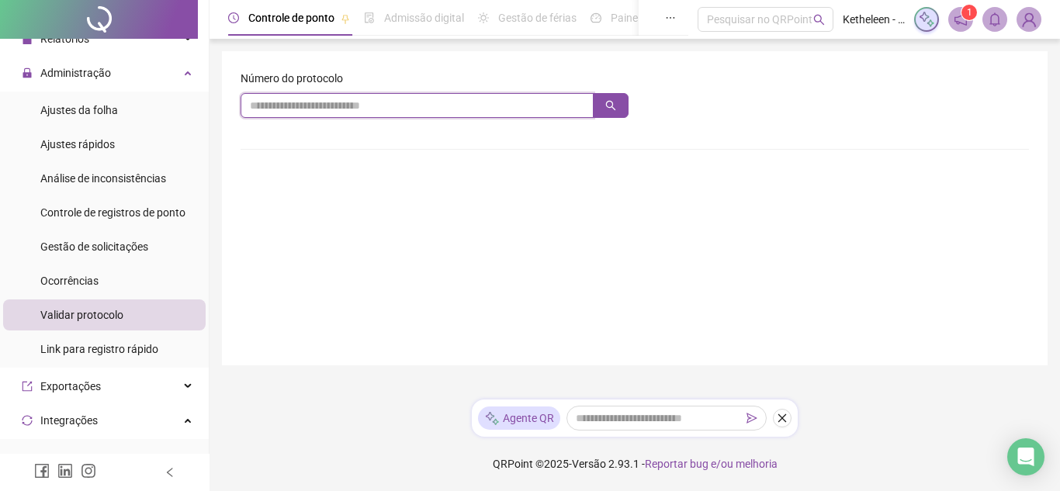
click at [310, 96] on input "text" at bounding box center [416, 105] width 353 height 25
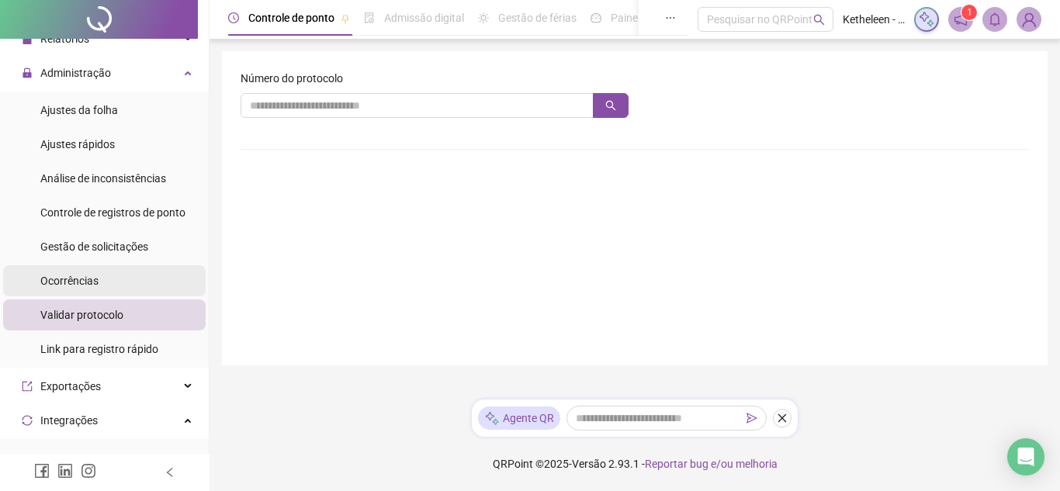
click at [129, 278] on li "Ocorrências" at bounding box center [104, 280] width 202 height 31
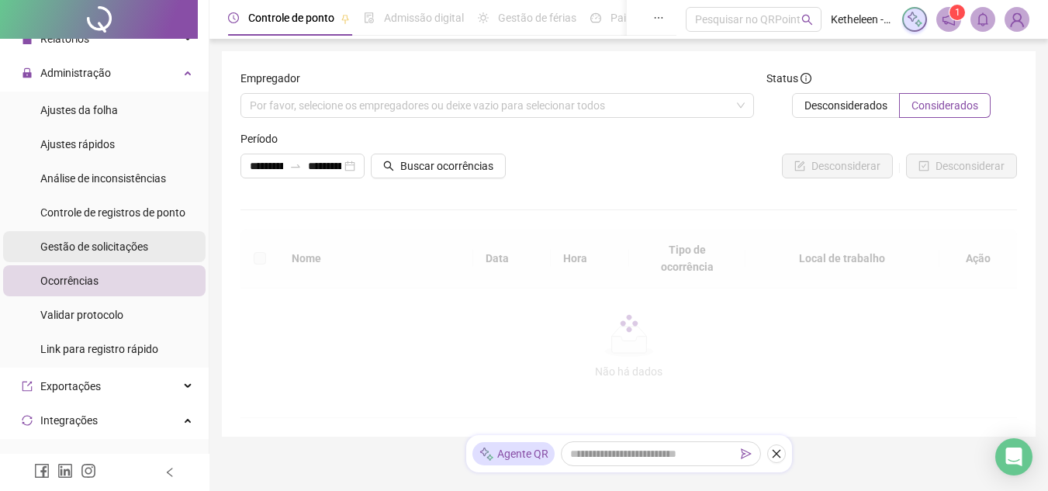
click at [128, 246] on span "Gestão de solicitações" at bounding box center [94, 246] width 108 height 12
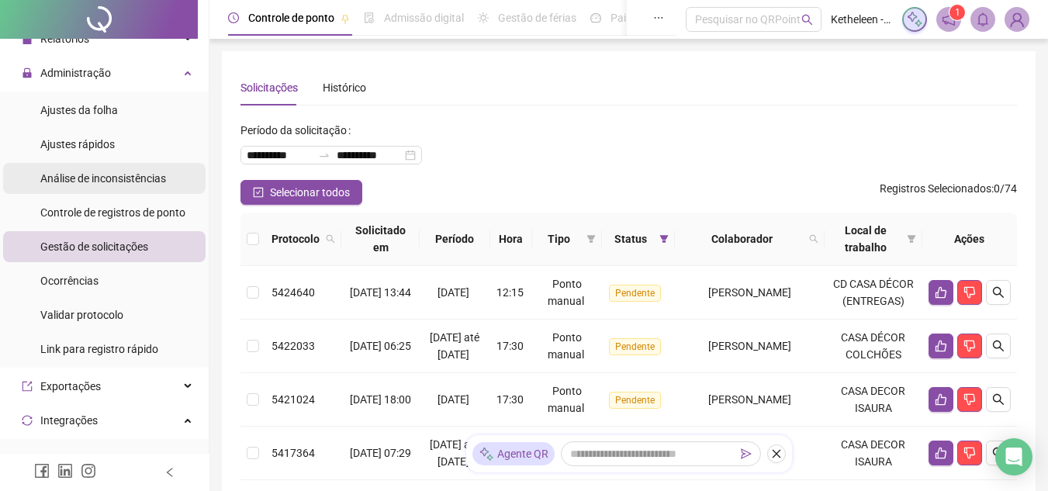
click at [102, 182] on span "Análise de inconsistências" at bounding box center [103, 178] width 126 height 12
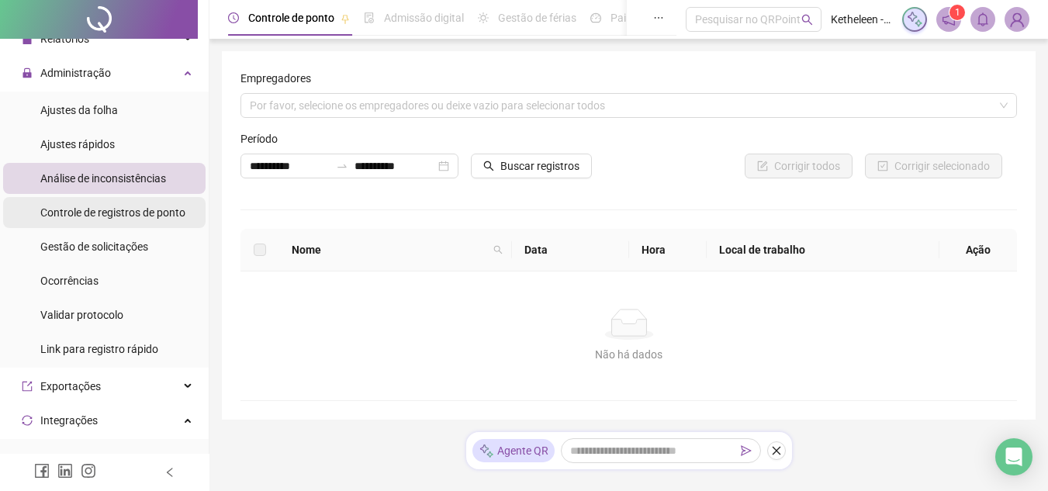
click at [155, 212] on span "Controle de registros de ponto" at bounding box center [112, 212] width 145 height 12
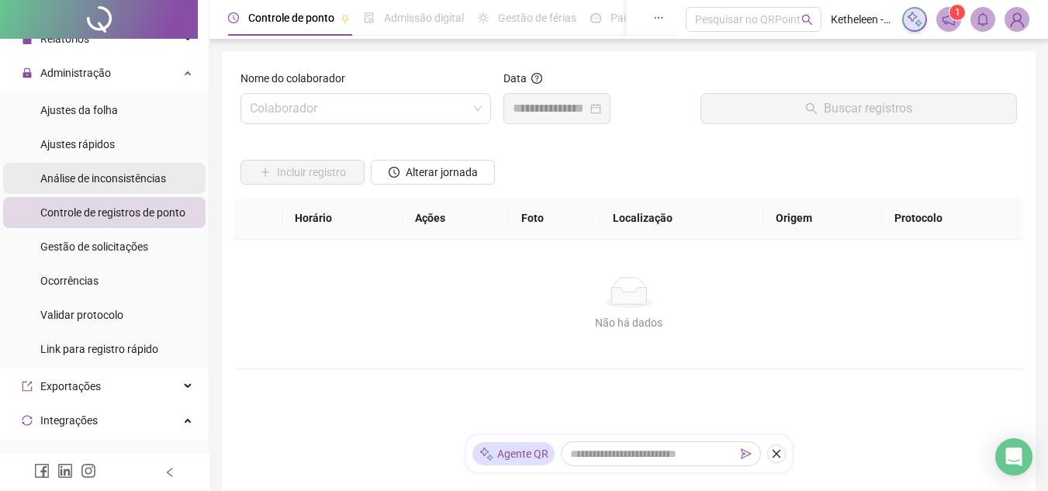
click at [126, 175] on span "Análise de inconsistências" at bounding box center [103, 178] width 126 height 12
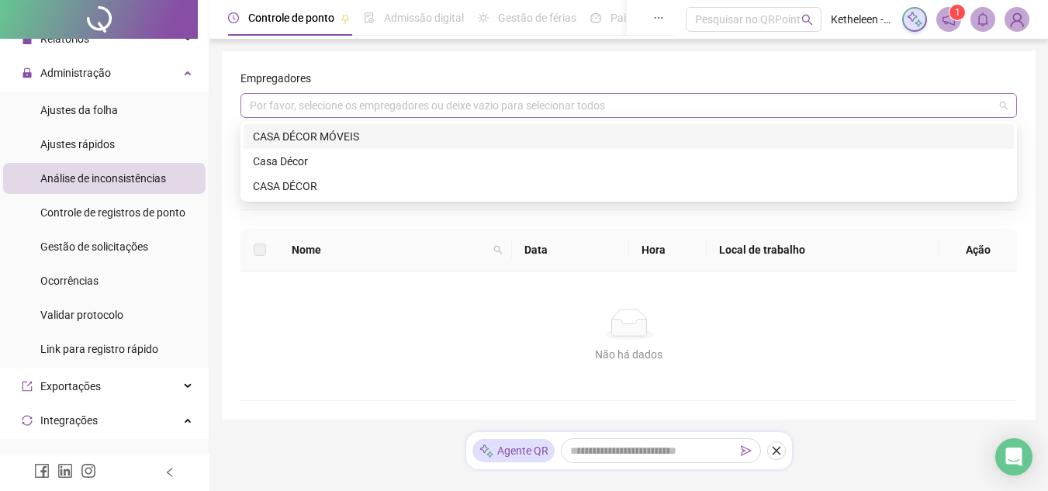
click at [410, 109] on div "Por favor, selecione os empregadores ou deixe vazio para selecionar todos" at bounding box center [628, 105] width 776 height 25
click at [330, 137] on div "CASA DÉCOR MÓVEIS" at bounding box center [629, 136] width 752 height 17
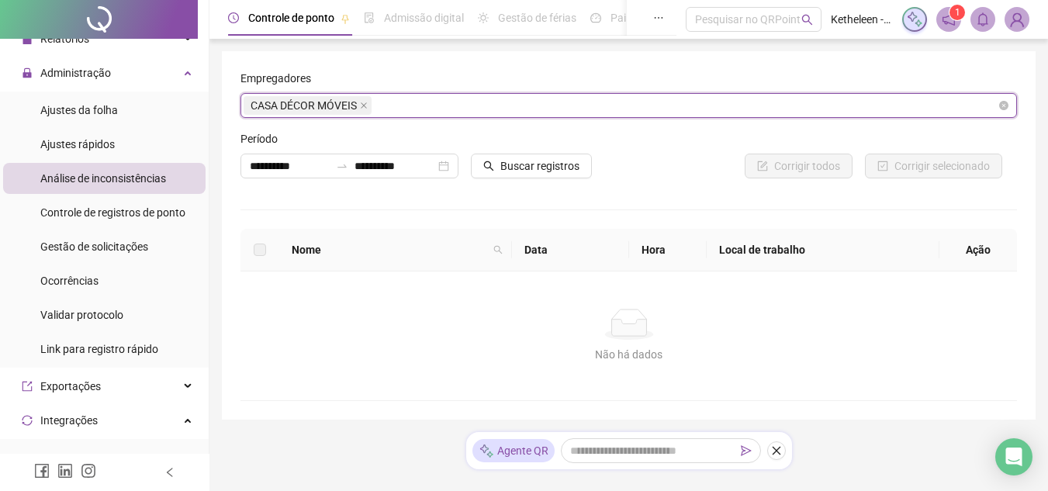
click at [949, 99] on div "CASA DÉCOR MÓVEIS" at bounding box center [628, 105] width 776 height 25
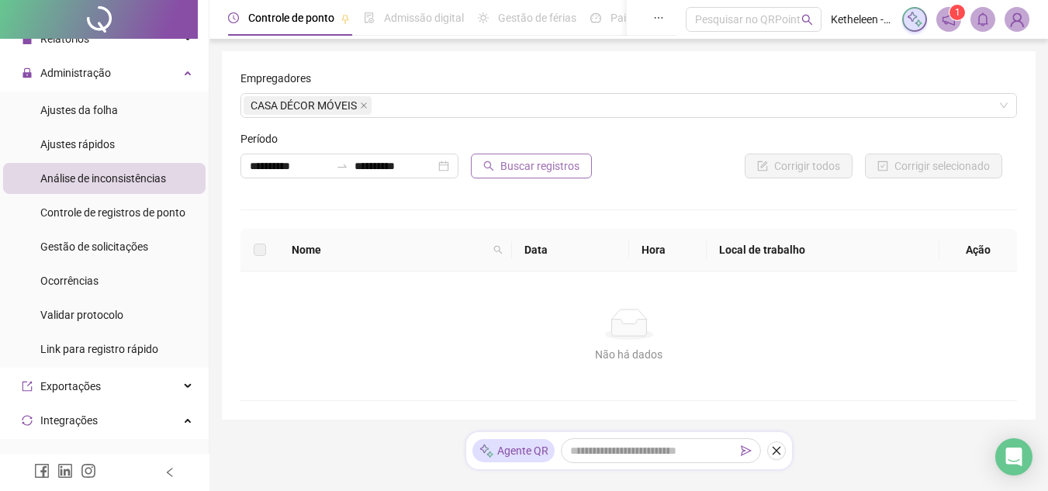
click at [532, 167] on span "Buscar registros" at bounding box center [539, 165] width 79 height 17
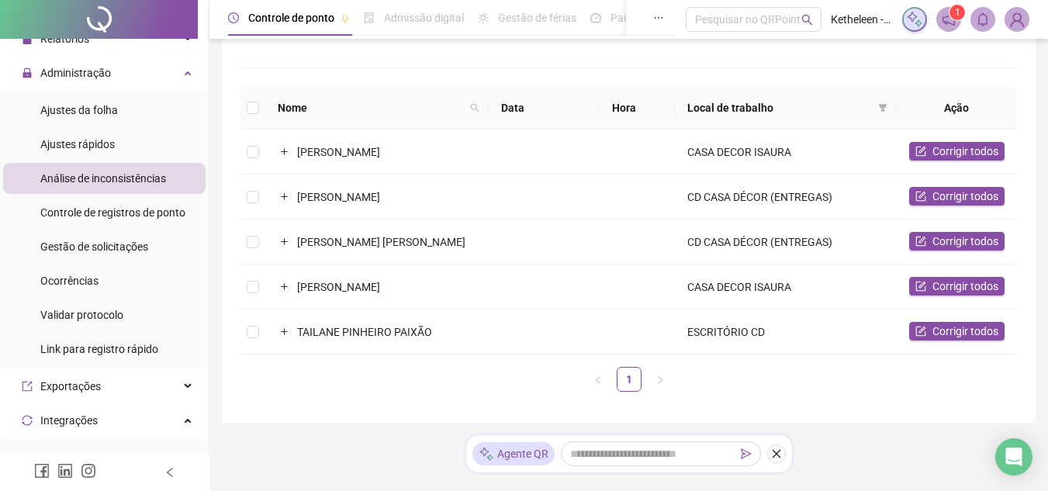
scroll to position [143, 0]
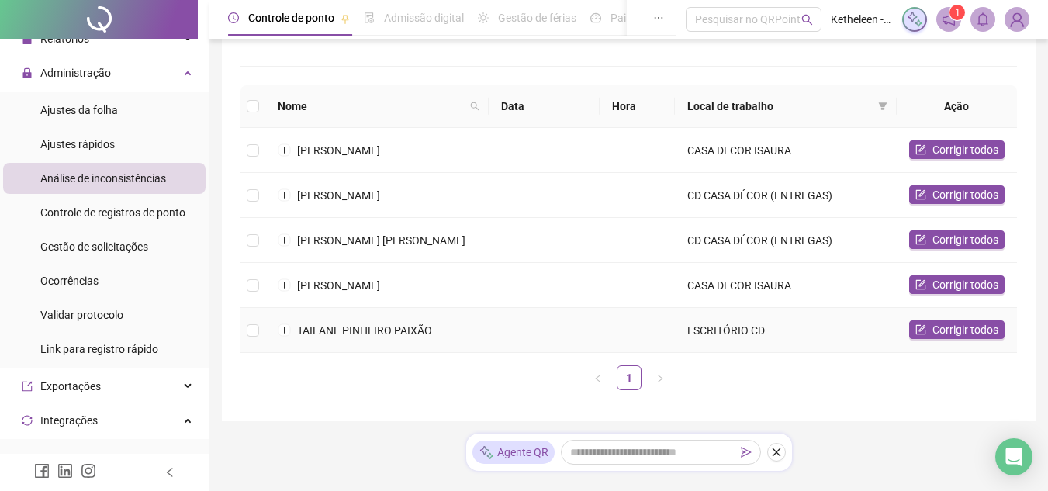
click at [758, 334] on td "ESCRITÓRIO CD" at bounding box center [786, 330] width 222 height 45
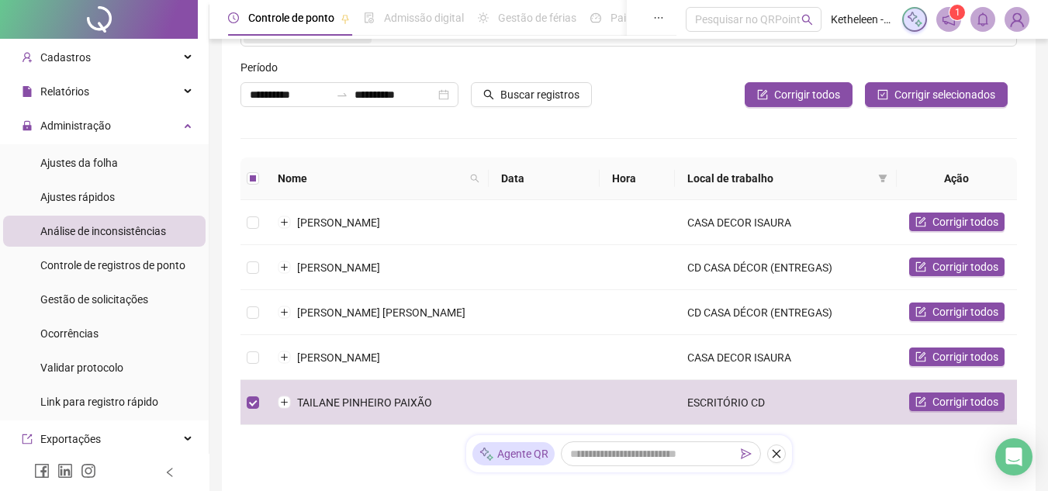
scroll to position [0, 0]
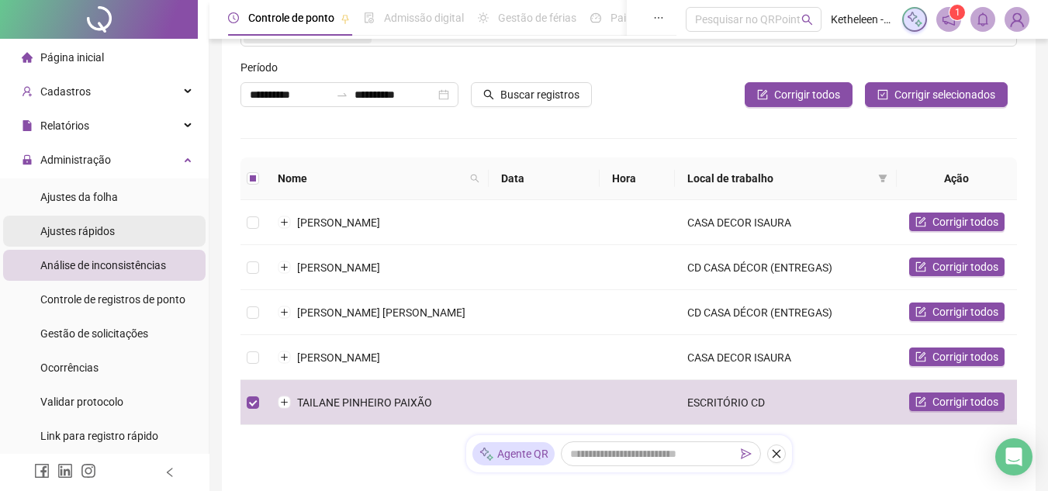
click at [133, 236] on li "Ajustes rápidos" at bounding box center [104, 231] width 202 height 31
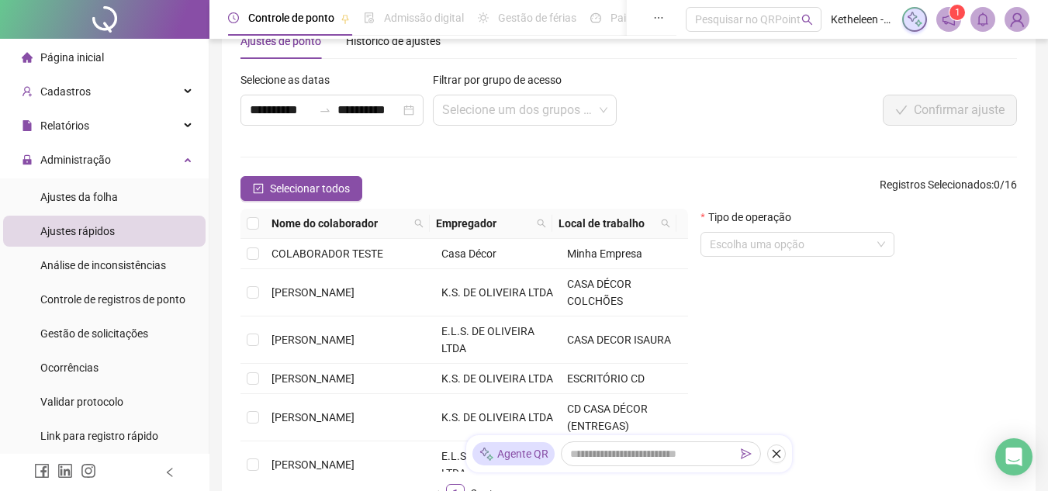
scroll to position [71, 0]
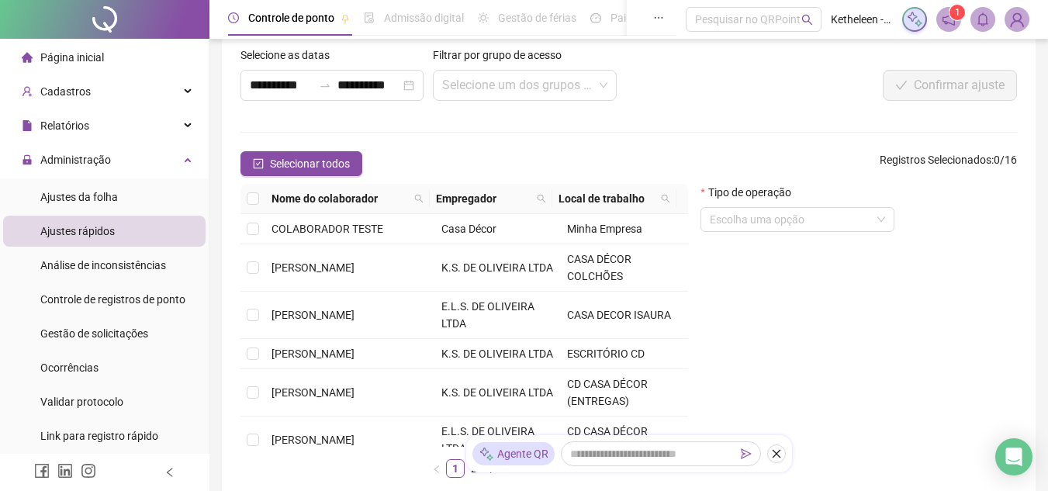
click at [133, 236] on li "Ajustes rápidos" at bounding box center [104, 231] width 202 height 31
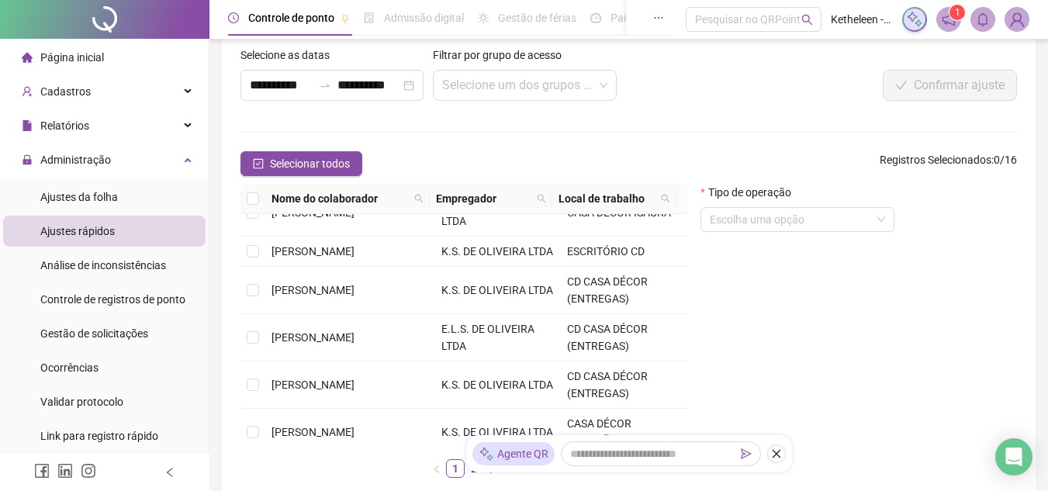
scroll to position [0, 0]
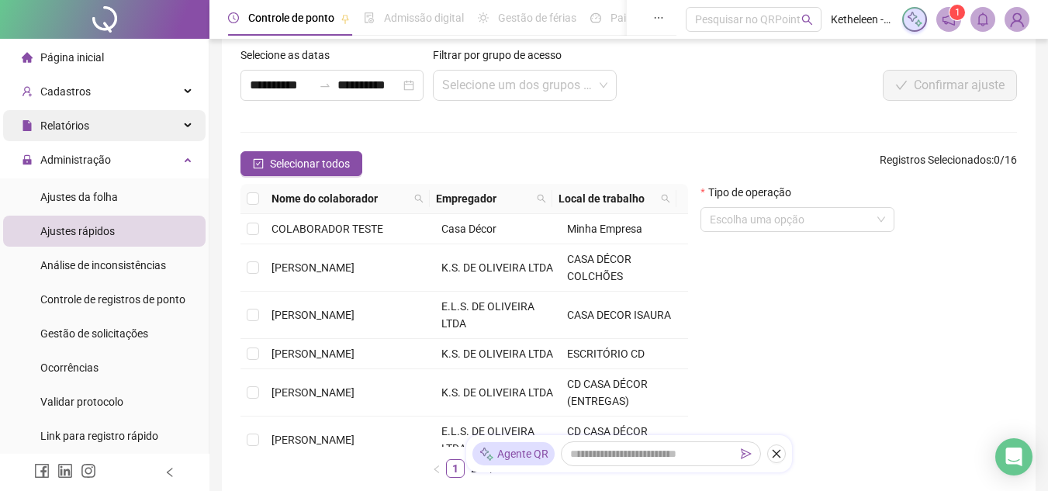
click at [157, 119] on div "Relatórios" at bounding box center [104, 125] width 202 height 31
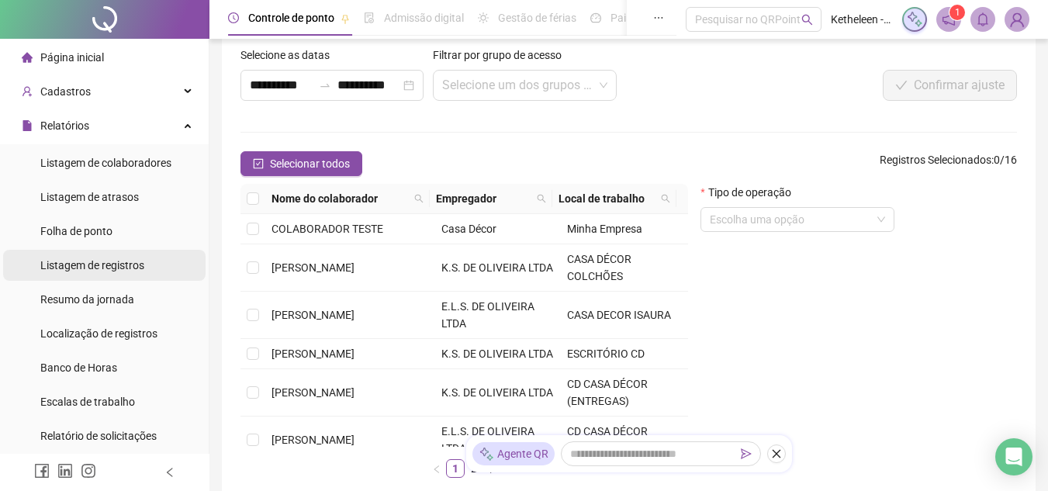
click at [152, 259] on li "Listagem de registros" at bounding box center [104, 265] width 202 height 31
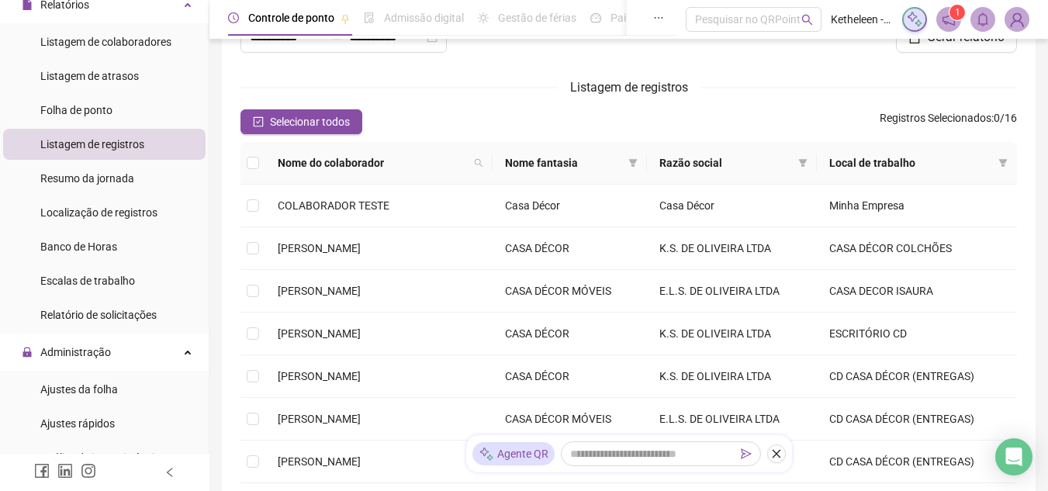
scroll to position [130, 0]
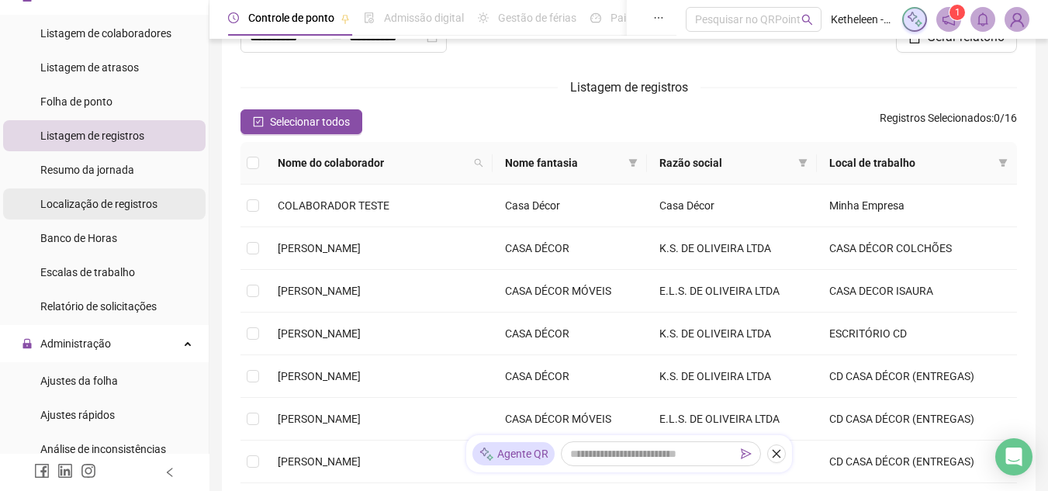
click at [140, 191] on div "Localização de registros" at bounding box center [98, 203] width 117 height 31
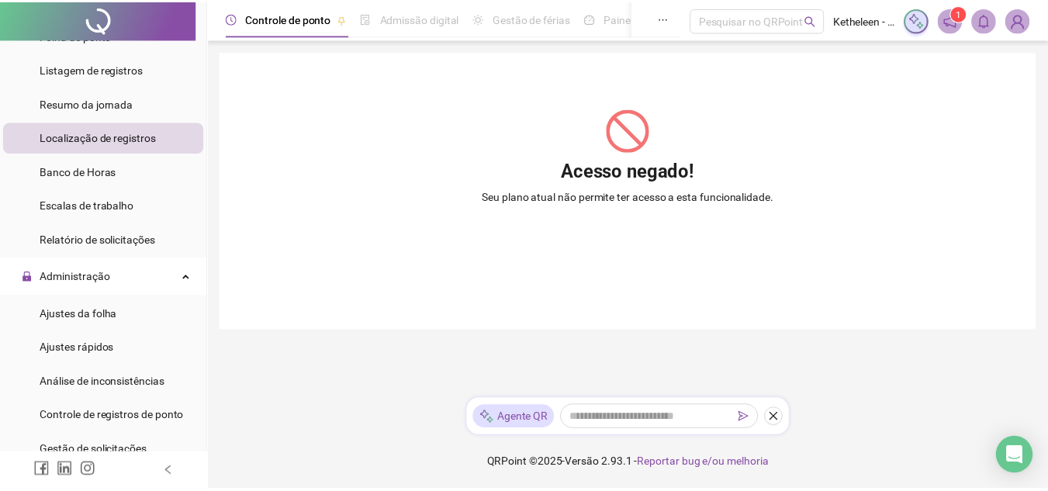
scroll to position [199, 0]
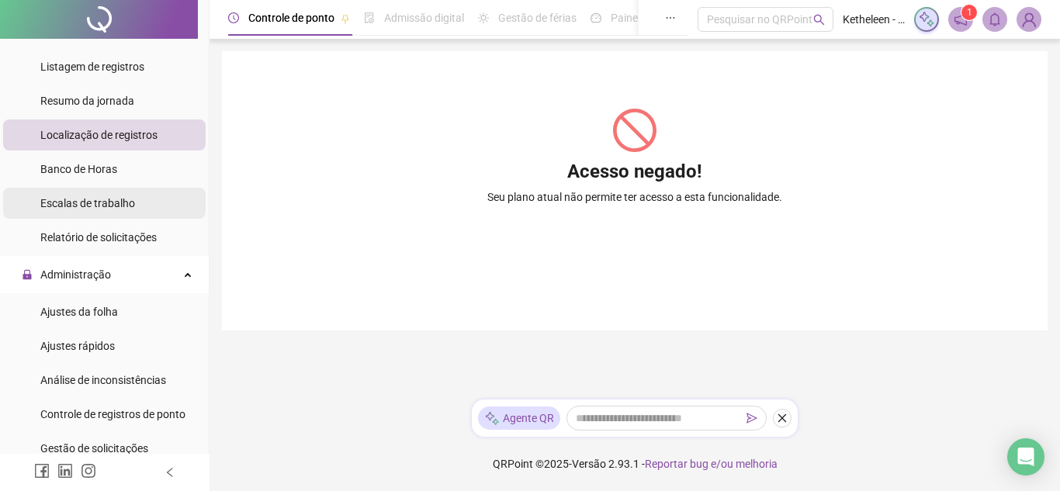
click at [127, 204] on span "Escalas de trabalho" at bounding box center [87, 203] width 95 height 12
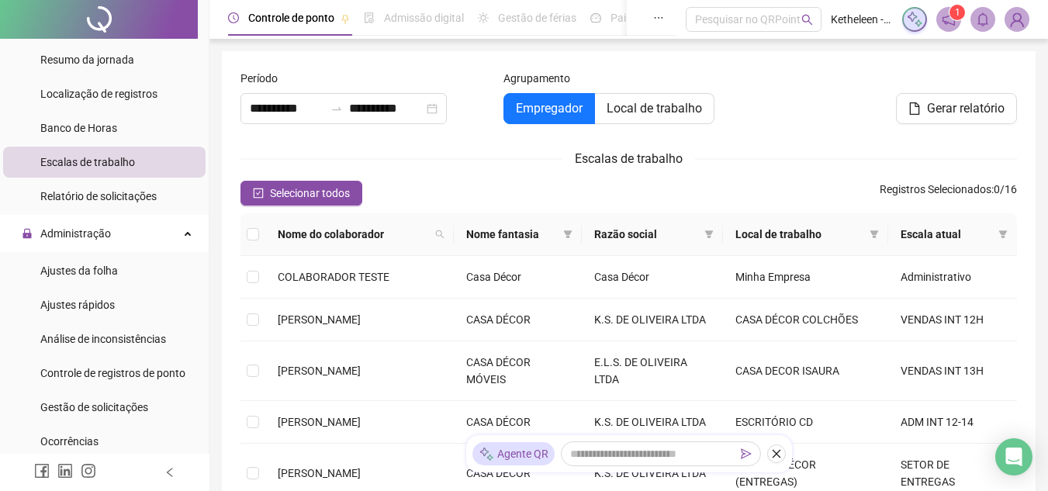
scroll to position [244, 0]
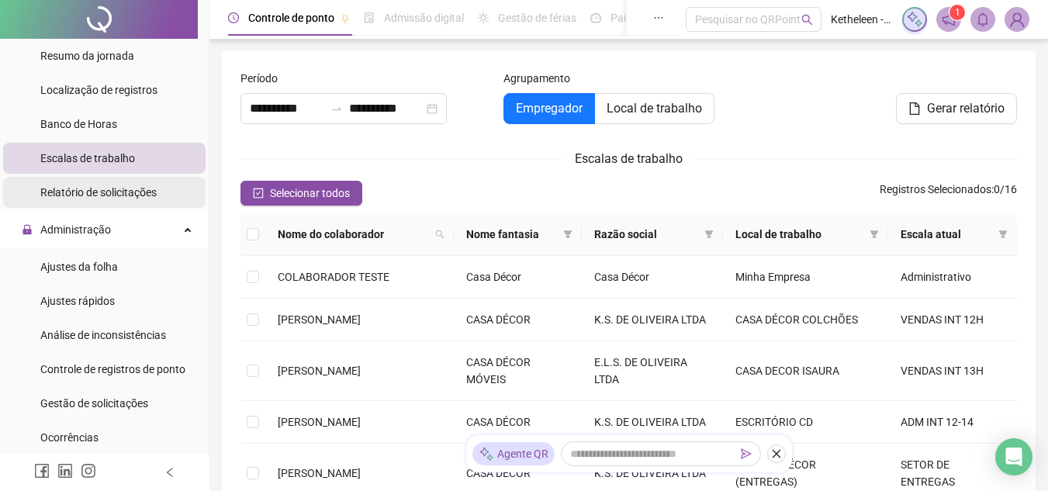
click at [140, 192] on span "Relatório de solicitações" at bounding box center [98, 192] width 116 height 12
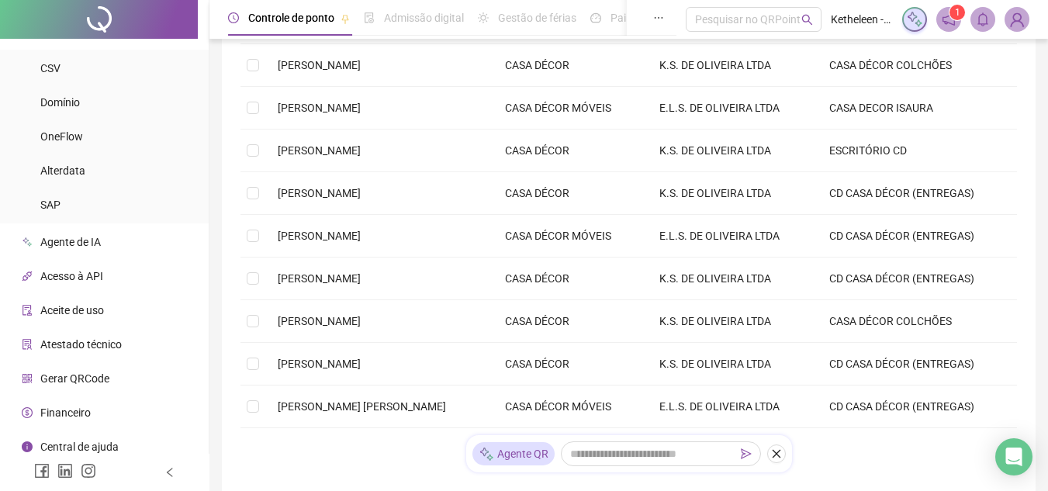
scroll to position [798, 0]
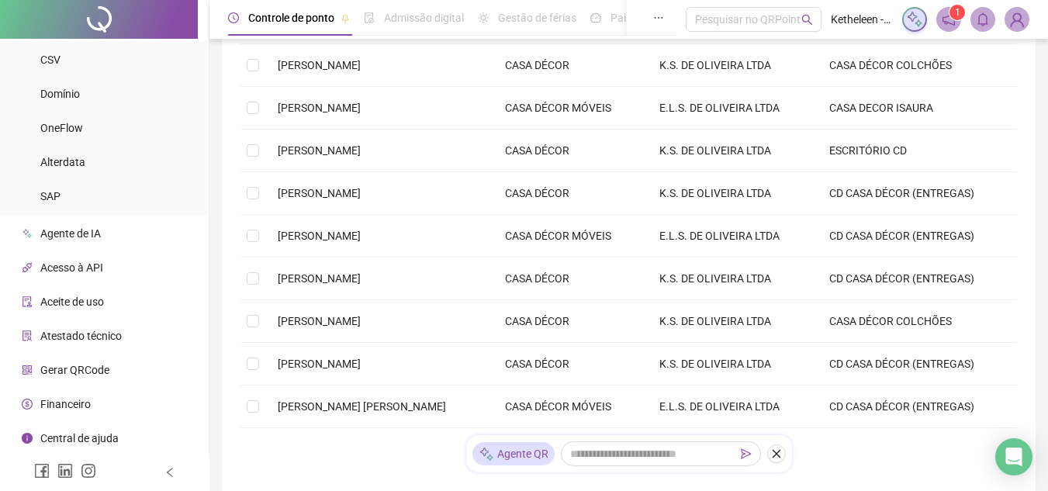
click at [72, 303] on span "Aceite de uso" at bounding box center [72, 302] width 64 height 12
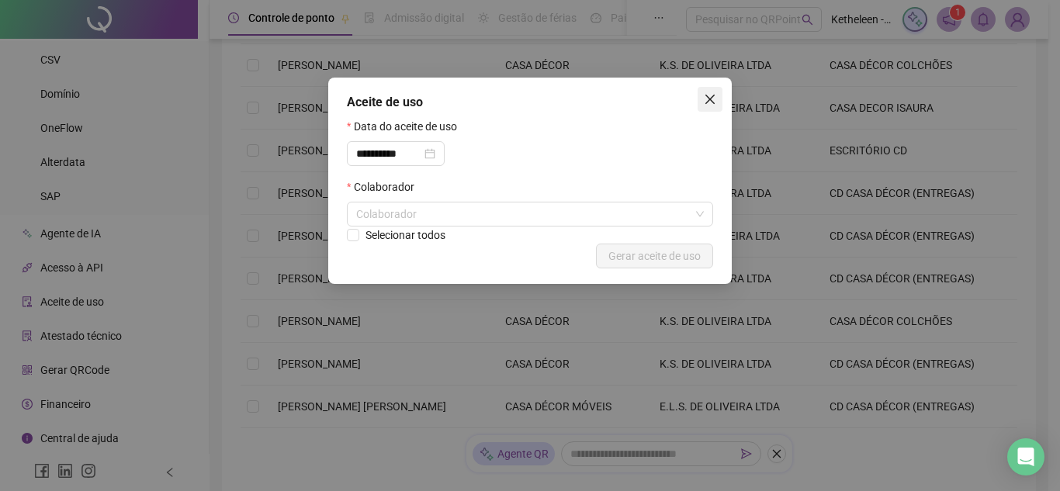
click at [717, 104] on span "Close" at bounding box center [709, 99] width 25 height 12
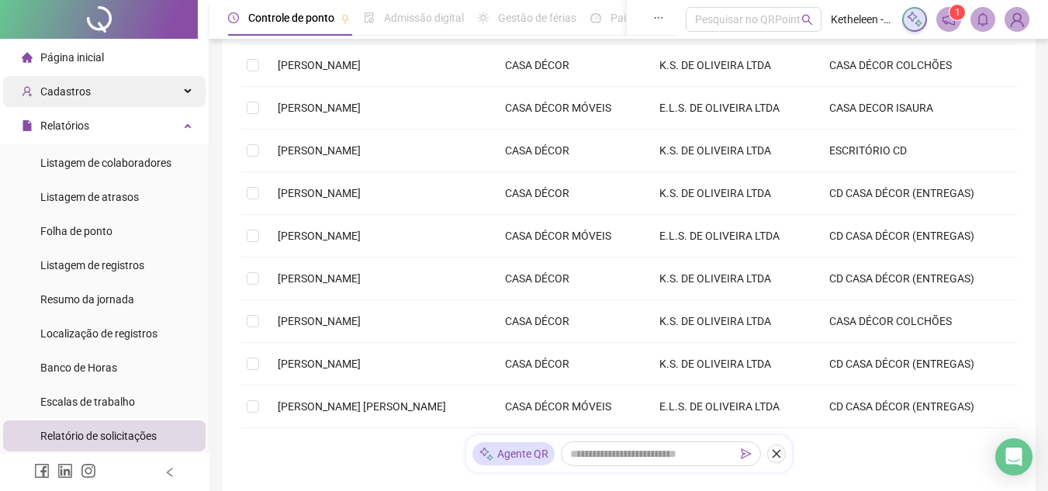
click at [151, 88] on div "Cadastros" at bounding box center [104, 91] width 202 height 31
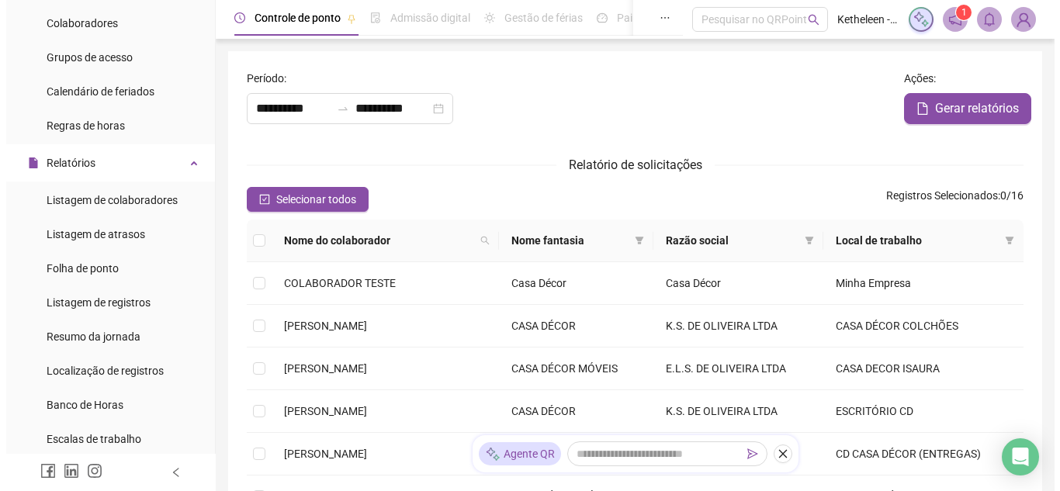
scroll to position [260, 0]
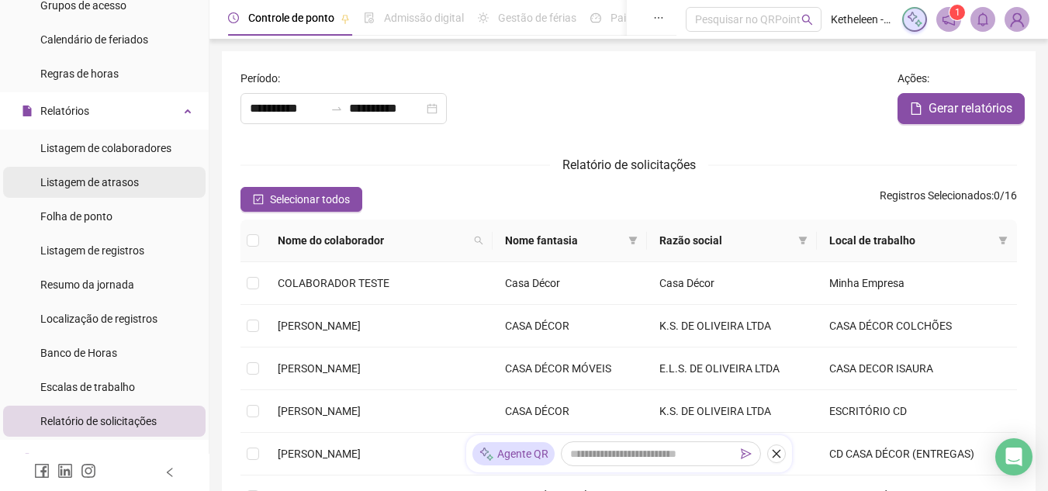
click at [112, 182] on span "Listagem de atrasos" at bounding box center [89, 182] width 99 height 12
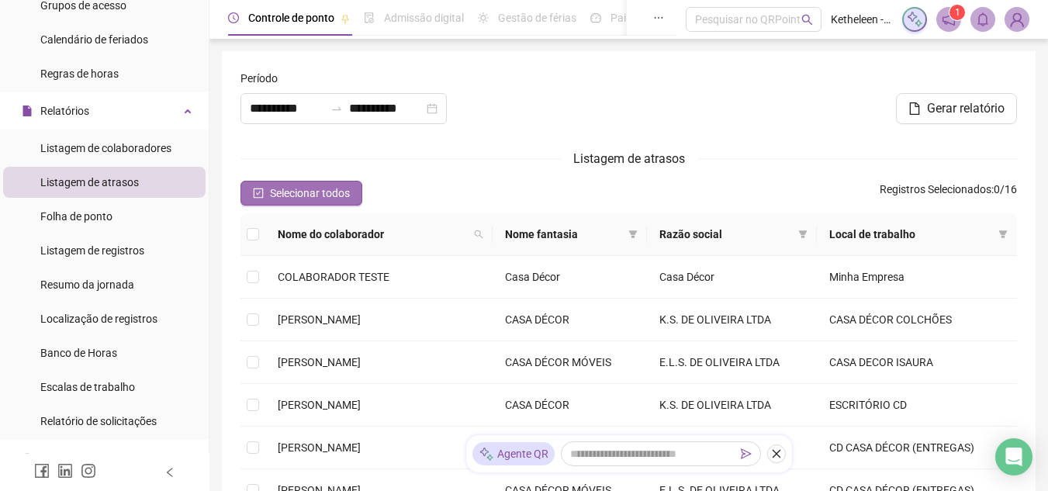
click at [328, 192] on span "Selecionar todos" at bounding box center [310, 193] width 80 height 17
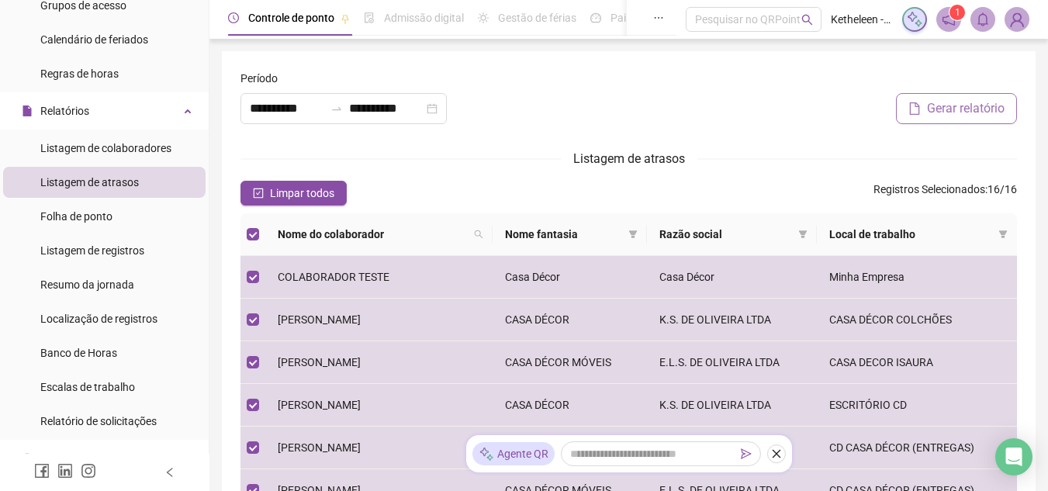
click at [970, 109] on span "Gerar relatório" at bounding box center [966, 108] width 78 height 19
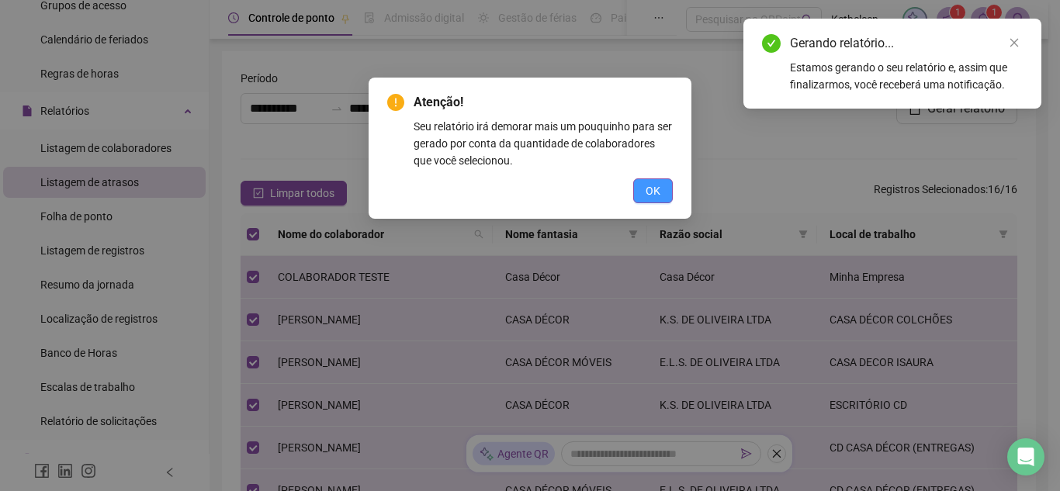
click at [659, 194] on span "OK" at bounding box center [652, 190] width 15 height 17
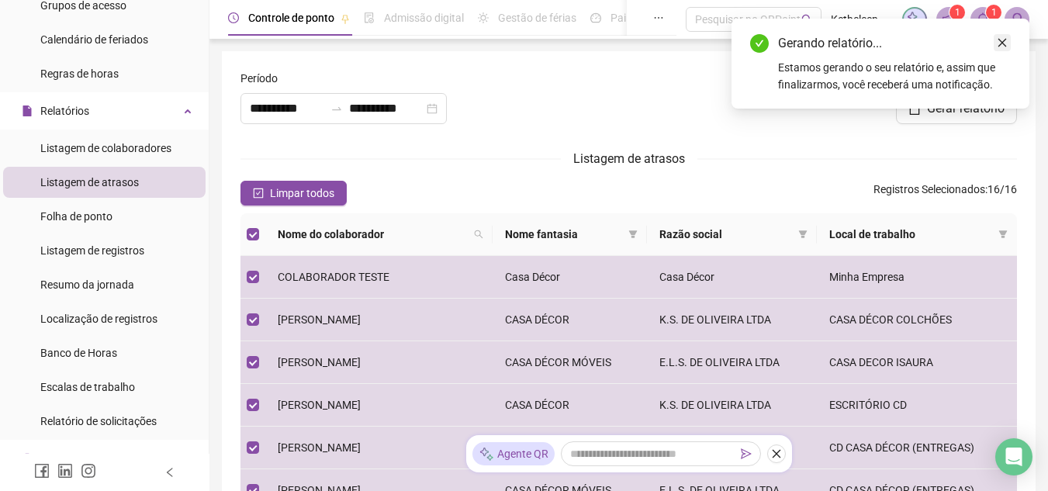
click at [1007, 43] on icon "close" at bounding box center [1002, 42] width 11 height 11
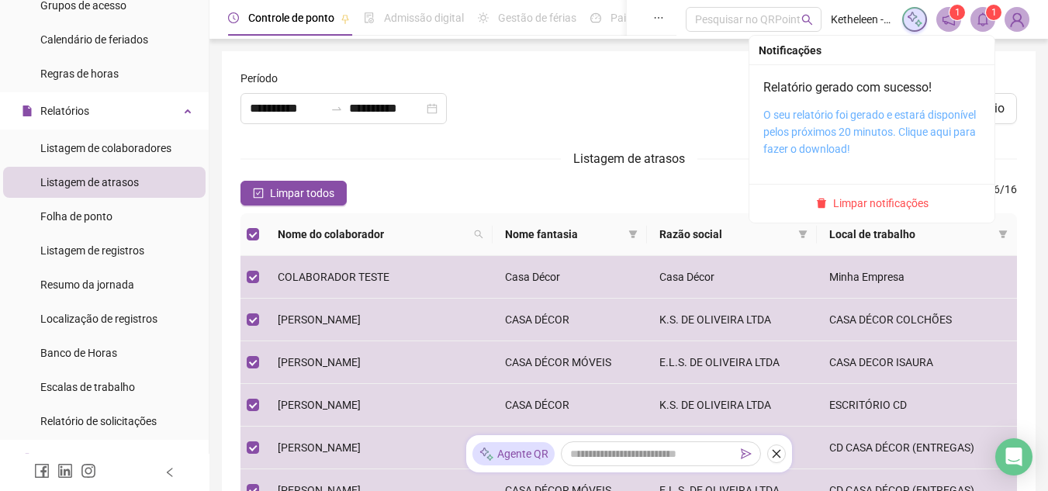
click at [829, 115] on link "O seu relatório foi gerado e estará disponível pelos próximos 20 minutos. Cliqu…" at bounding box center [869, 132] width 213 height 47
click at [790, 133] on link "O seu relatório foi gerado e estará disponível pelos próximos 20 minutos. Cliqu…" at bounding box center [869, 132] width 213 height 47
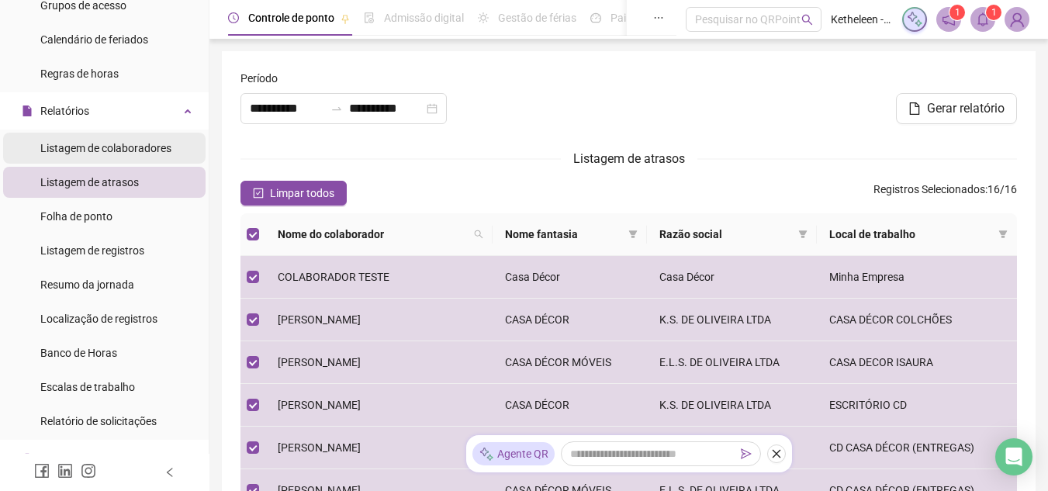
click at [119, 157] on div "Listagem de colaboradores" at bounding box center [105, 148] width 131 height 31
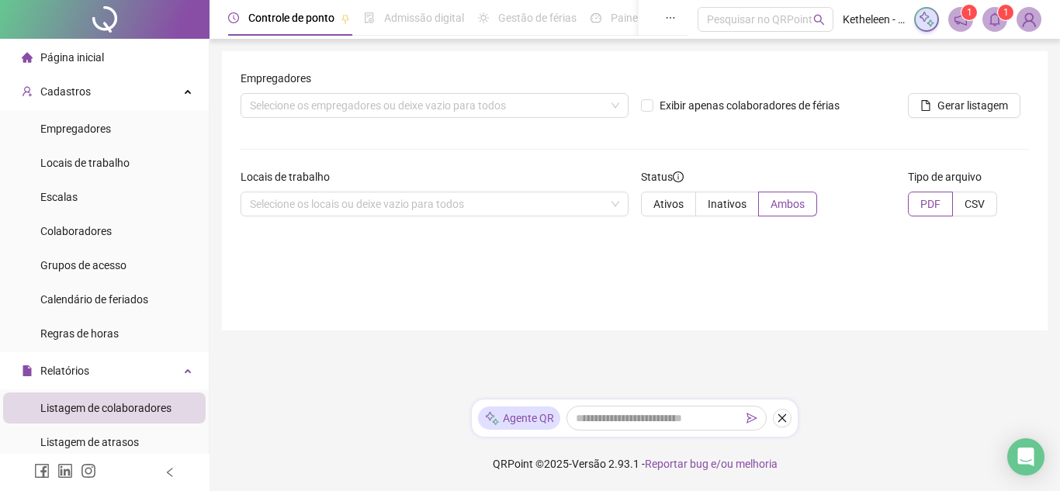
click at [45, 64] on div "Página inicial" at bounding box center [63, 57] width 82 height 31
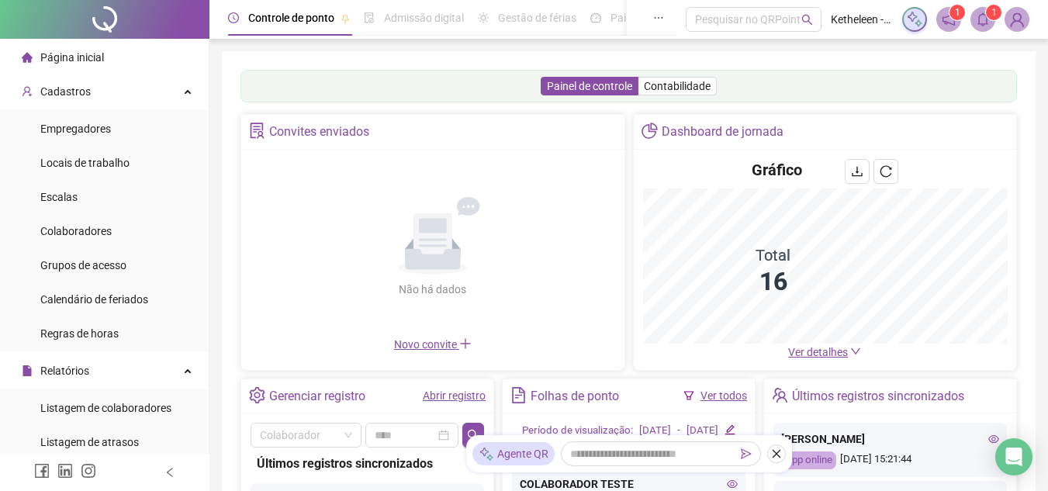
click at [417, 344] on span "Novo convite" at bounding box center [433, 344] width 78 height 12
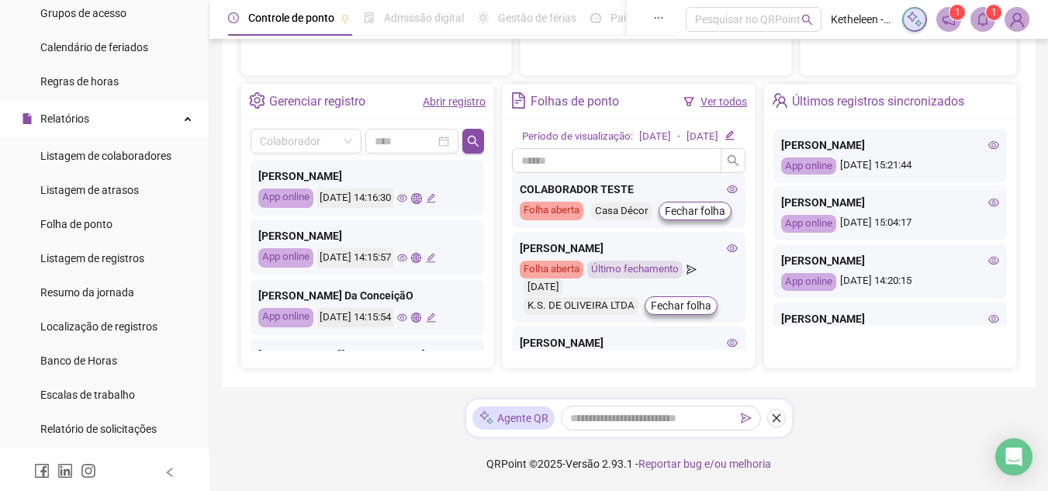
scroll to position [262, 0]
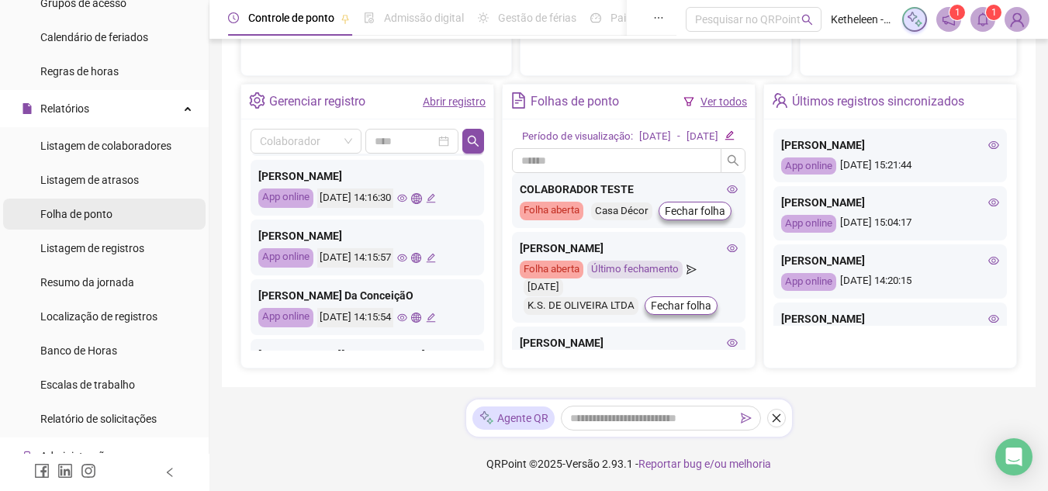
click at [120, 219] on li "Folha de ponto" at bounding box center [104, 214] width 202 height 31
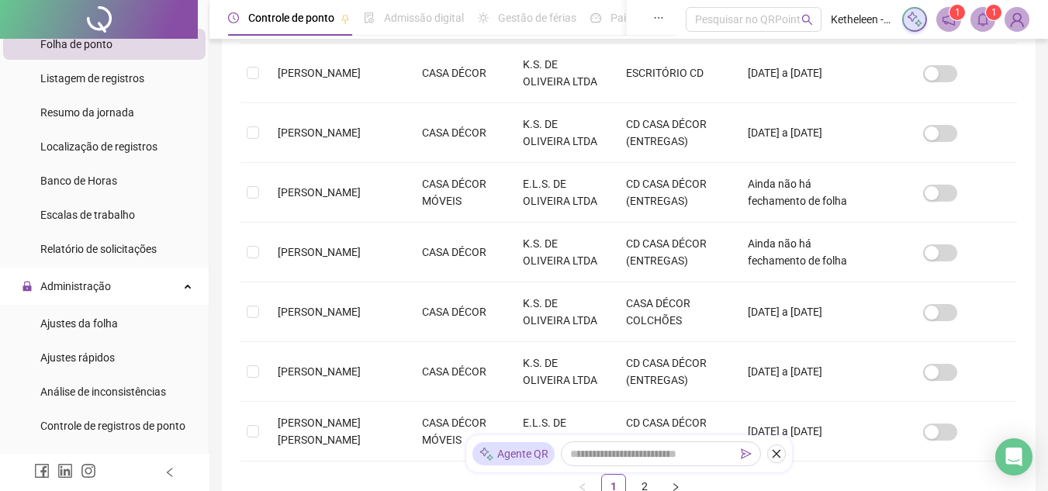
scroll to position [434, 0]
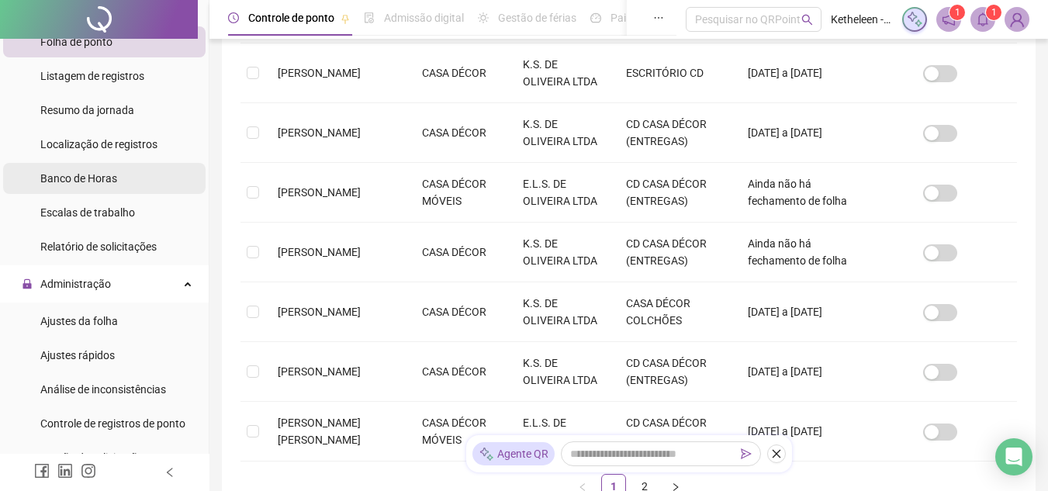
click at [92, 172] on span "Banco de Horas" at bounding box center [78, 178] width 77 height 12
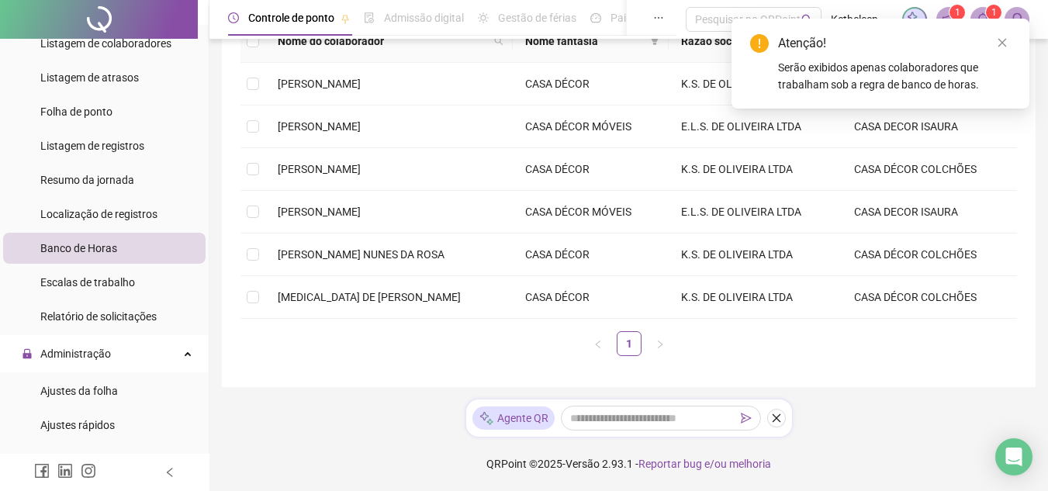
scroll to position [380, 0]
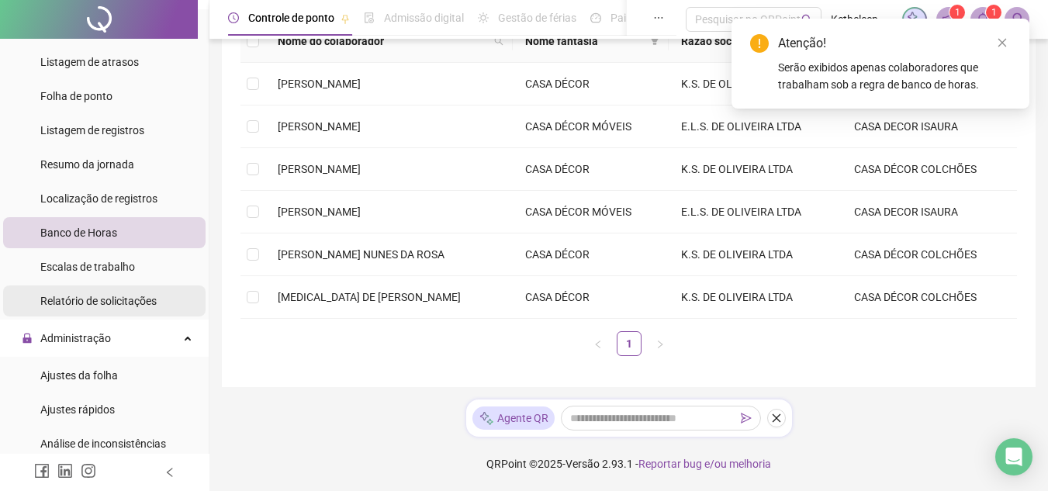
click at [130, 296] on span "Relatório de solicitações" at bounding box center [98, 301] width 116 height 12
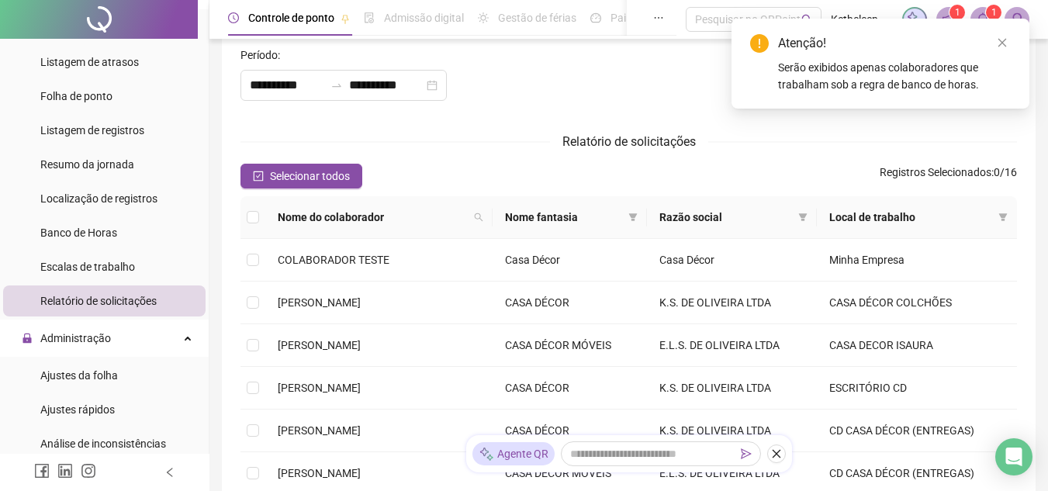
scroll to position [218, 0]
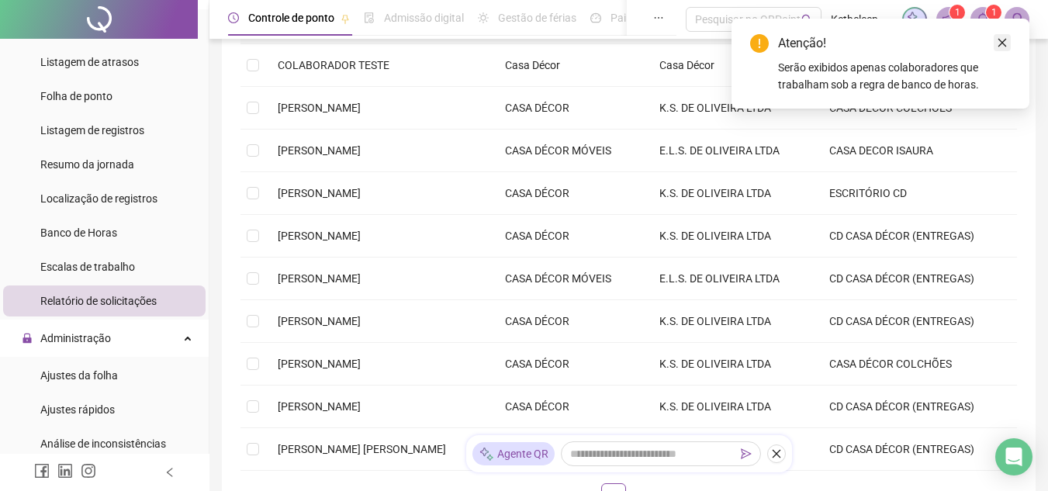
click at [1004, 43] on icon "close" at bounding box center [1002, 42] width 11 height 11
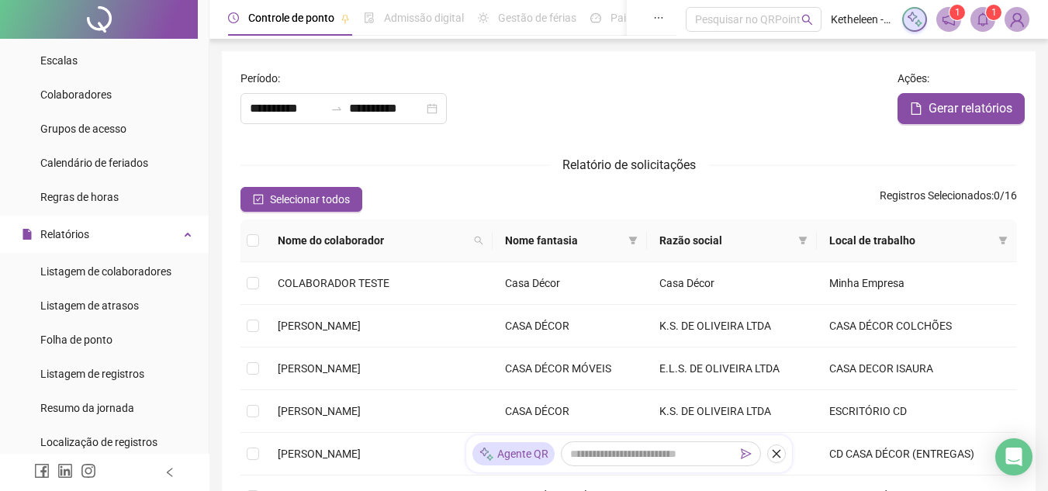
scroll to position [0, 0]
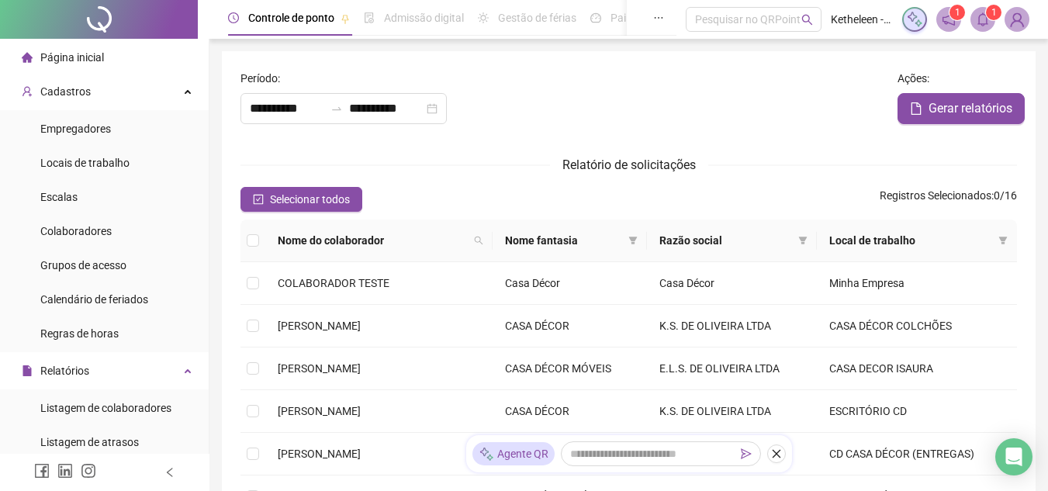
click at [111, 52] on li "Página inicial" at bounding box center [104, 57] width 202 height 31
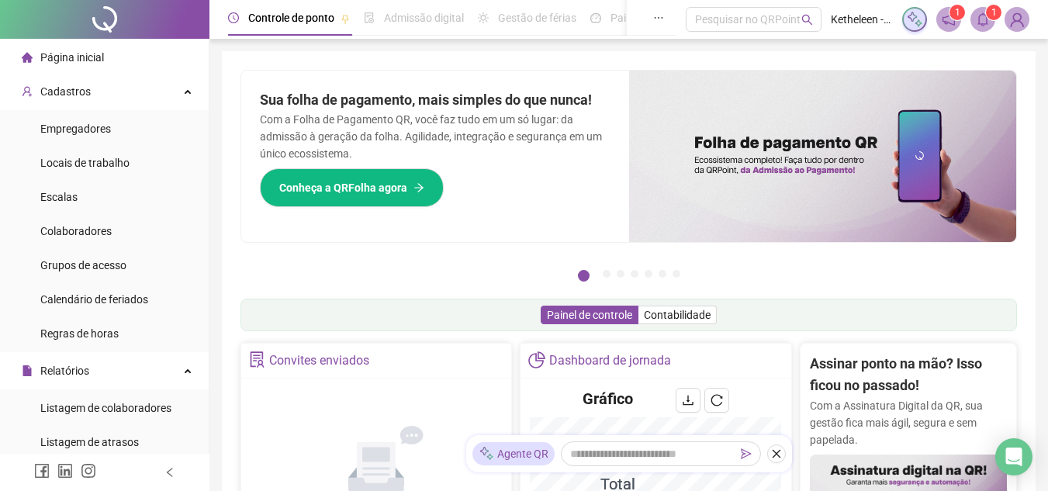
click at [133, 58] on li "Página inicial" at bounding box center [104, 57] width 202 height 31
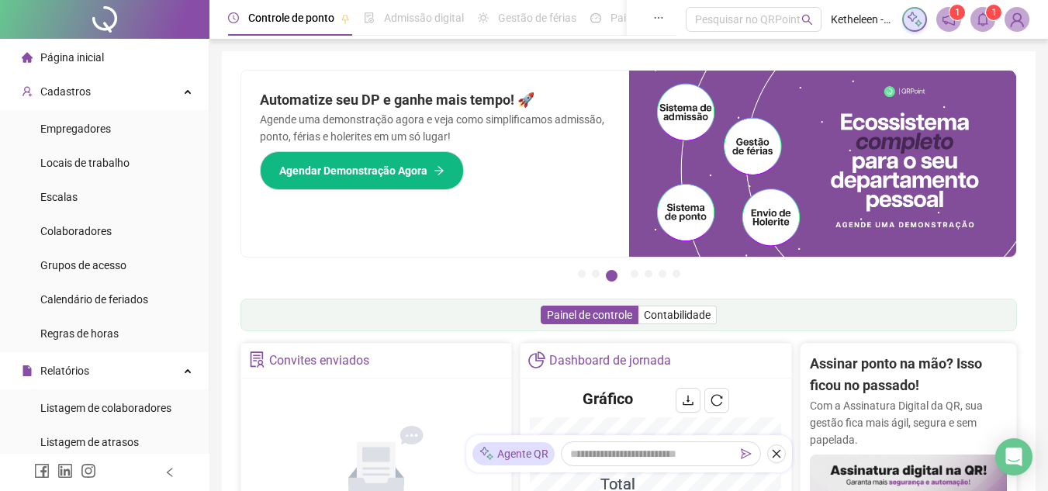
click at [74, 63] on span "Página inicial" at bounding box center [72, 57] width 64 height 12
click at [70, 64] on div "Página inicial" at bounding box center [63, 57] width 82 height 31
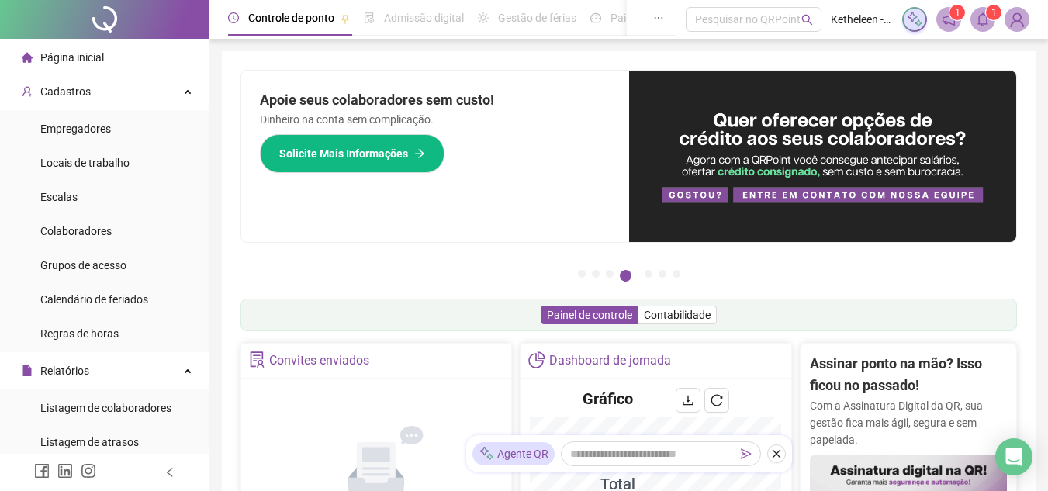
click at [96, 61] on span "Página inicial" at bounding box center [72, 57] width 64 height 12
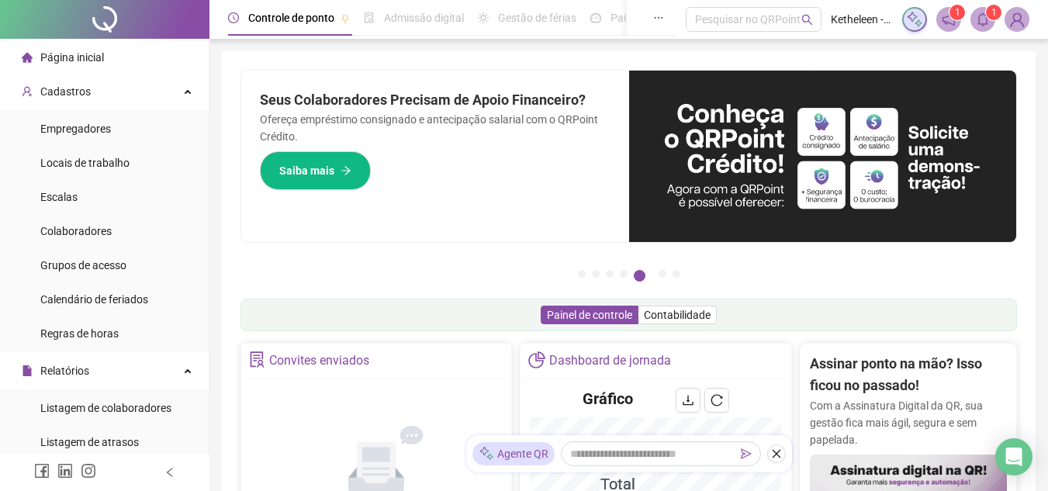
click at [113, 67] on li "Página inicial" at bounding box center [104, 57] width 202 height 31
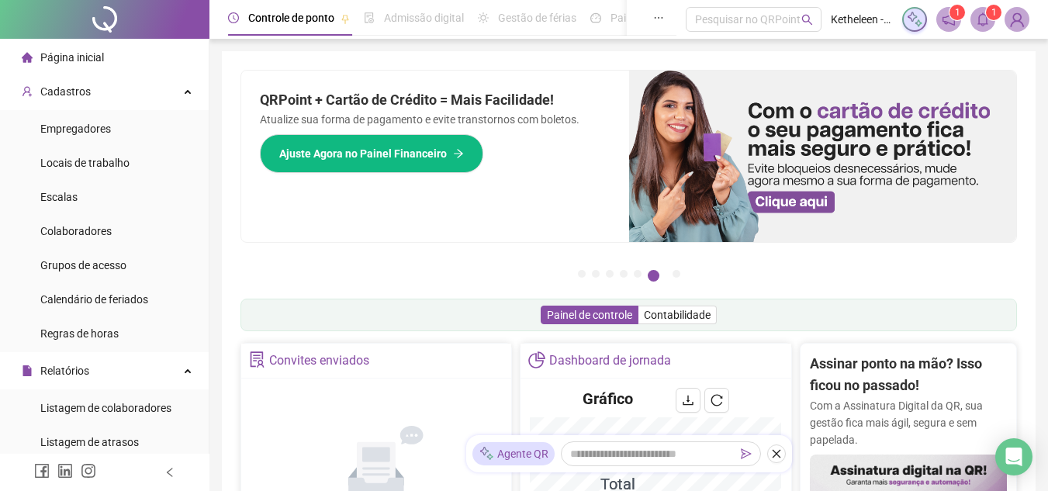
click at [96, 53] on span "Página inicial" at bounding box center [72, 57] width 64 height 12
click at [91, 57] on span "Página inicial" at bounding box center [72, 57] width 64 height 12
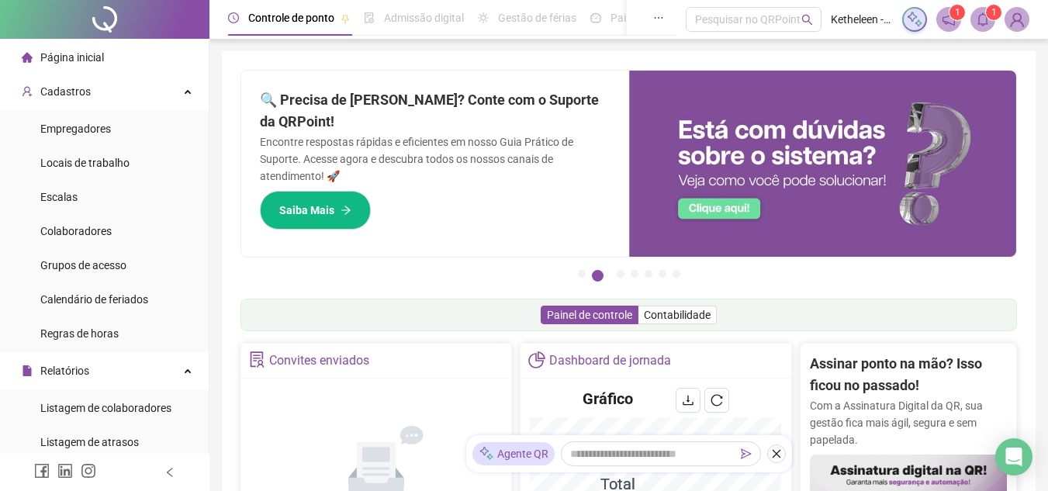
click at [71, 54] on span "Página inicial" at bounding box center [72, 57] width 64 height 12
click at [265, 25] on div "Controle de ponto" at bounding box center [291, 17] width 86 height 17
click at [87, 241] on div "Colaboradores" at bounding box center [75, 231] width 71 height 31
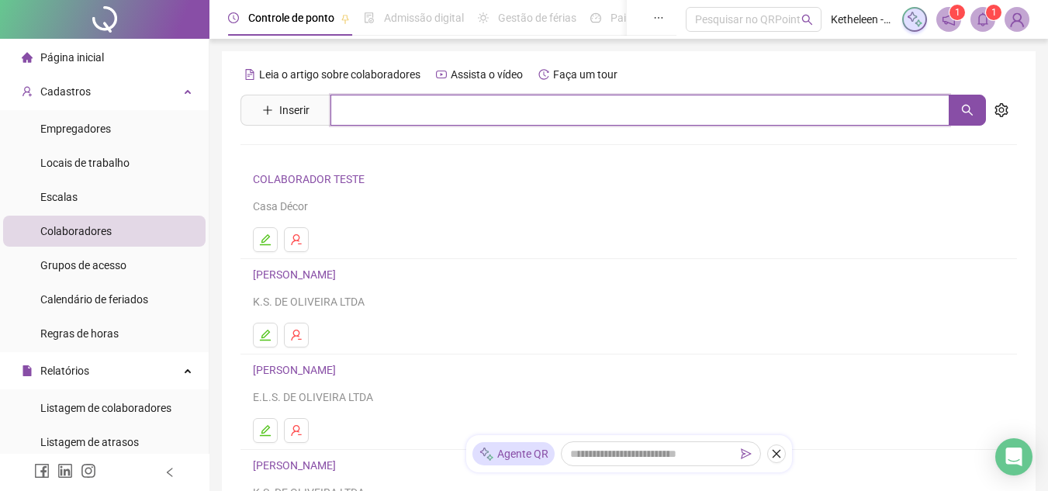
click at [383, 119] on input "text" at bounding box center [639, 110] width 619 height 31
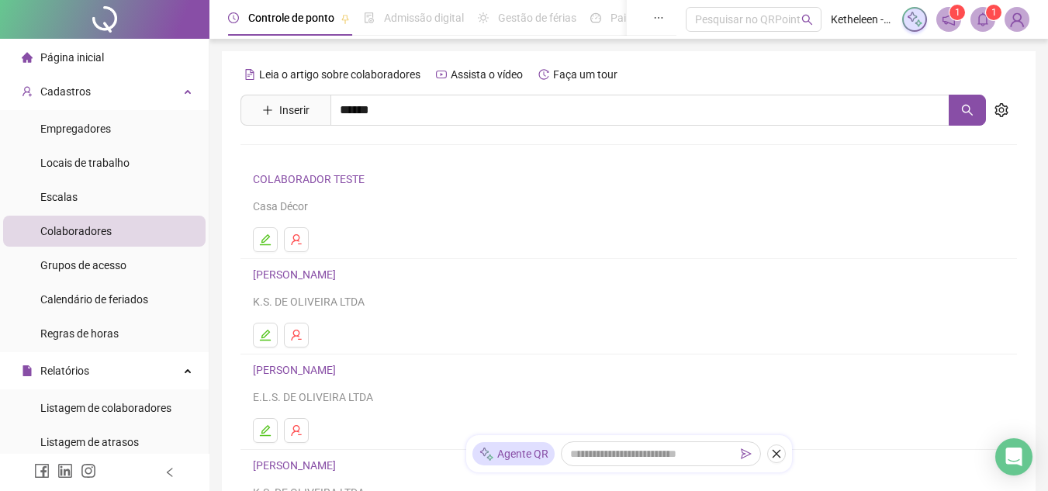
click at [378, 158] on link "[MEDICAL_DATA] DE [PERSON_NAME]" at bounding box center [360, 156] width 183 height 12
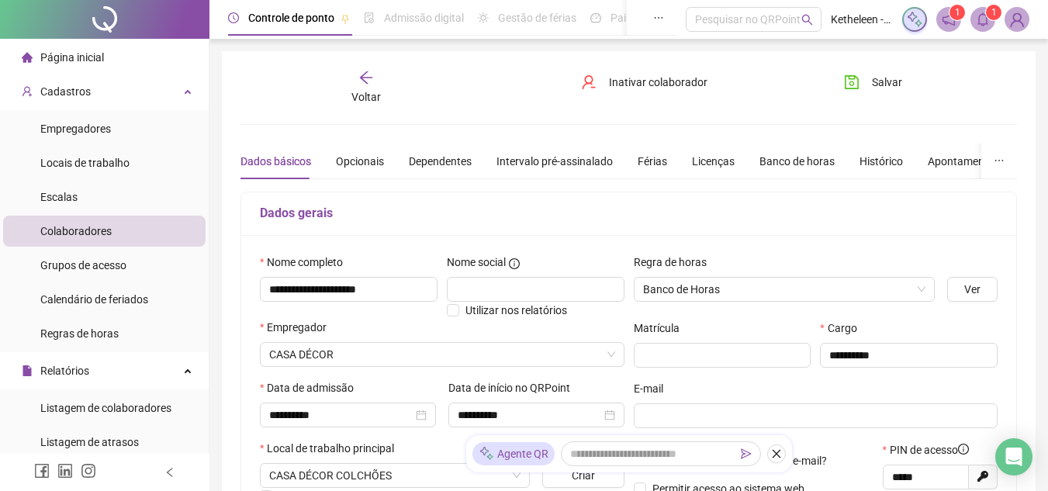
click at [131, 59] on li "Página inicial" at bounding box center [104, 57] width 202 height 31
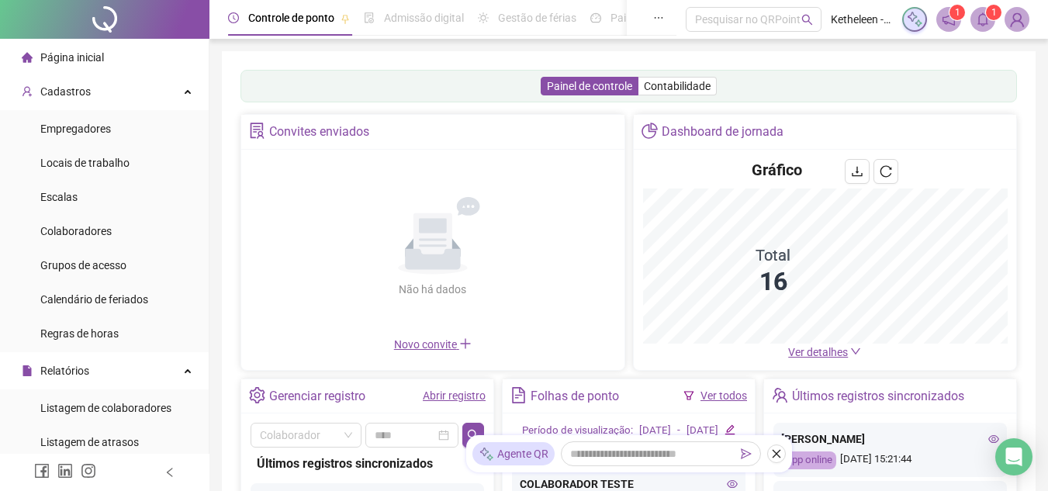
click at [75, 55] on span "Página inicial" at bounding box center [72, 57] width 64 height 12
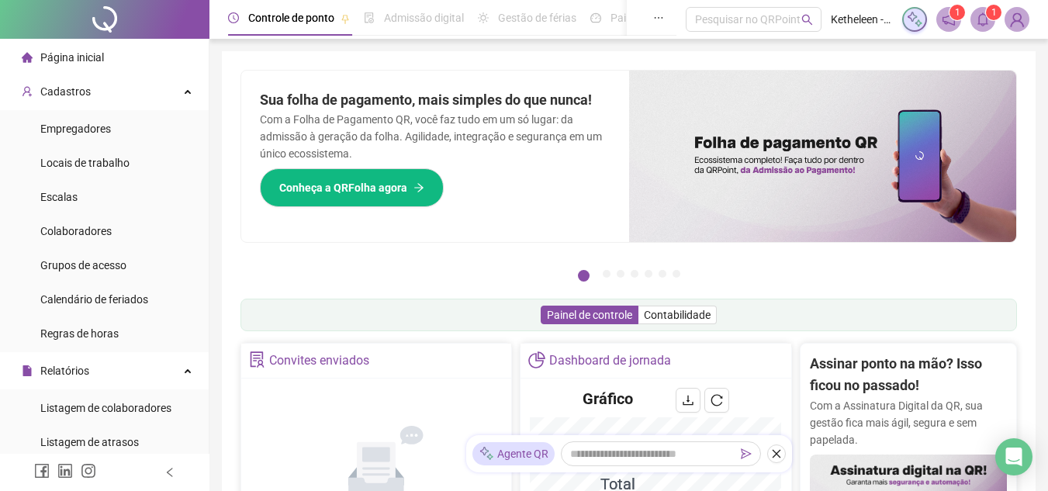
click at [103, 54] on li "Página inicial" at bounding box center [104, 57] width 202 height 31
click at [96, 55] on span "Página inicial" at bounding box center [72, 57] width 64 height 12
click at [67, 57] on span "Página inicial" at bounding box center [72, 57] width 64 height 12
click at [154, 95] on div "Cadastros" at bounding box center [104, 91] width 202 height 31
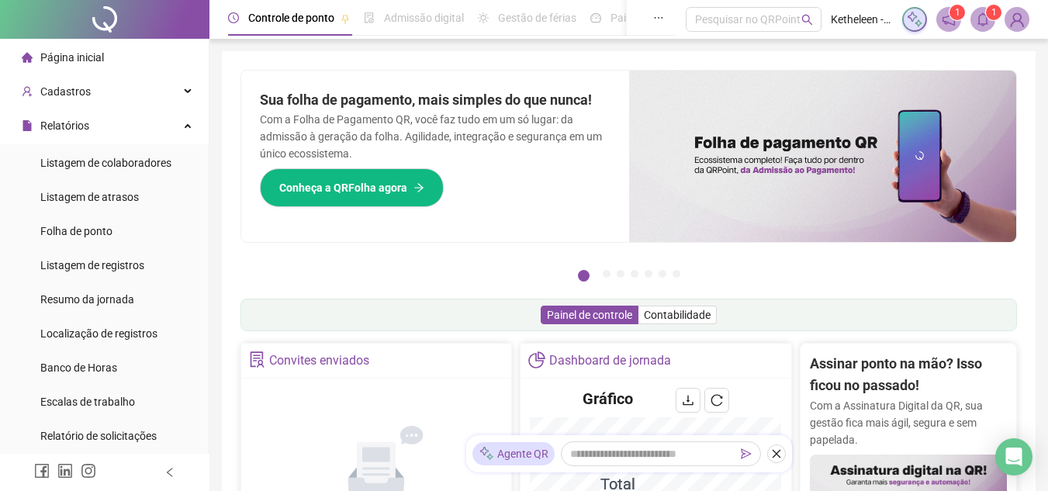
click at [126, 47] on li "Página inicial" at bounding box center [104, 57] width 202 height 31
click at [64, 57] on span "Página inicial" at bounding box center [72, 57] width 64 height 12
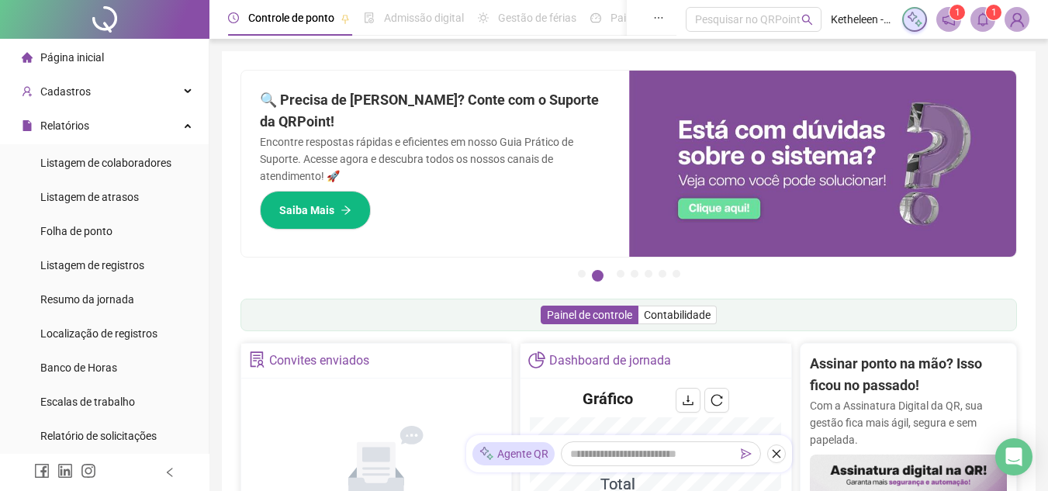
click at [67, 62] on span "Página inicial" at bounding box center [72, 57] width 64 height 12
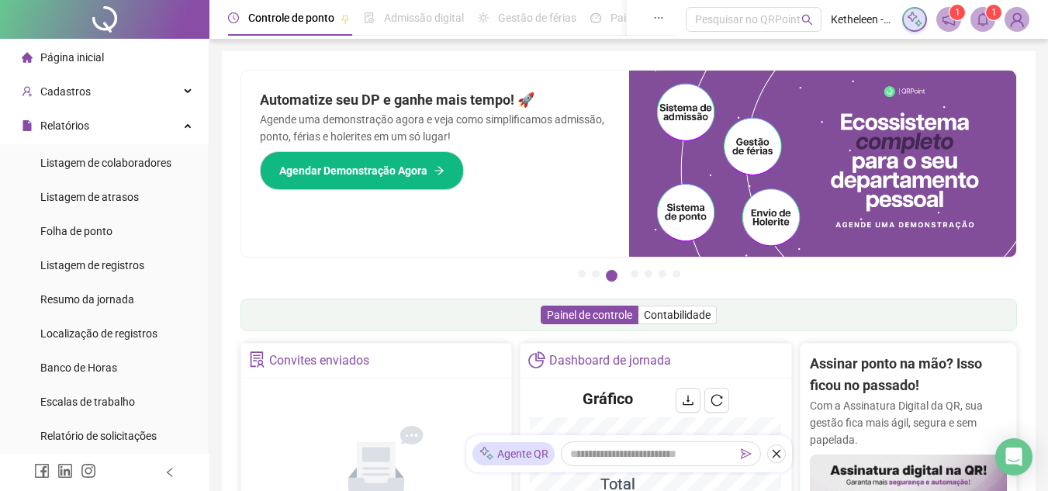
click at [77, 47] on div "Página inicial" at bounding box center [63, 57] width 82 height 31
click at [79, 51] on span "Página inicial" at bounding box center [72, 57] width 64 height 12
click at [278, 12] on span "Controle de ponto" at bounding box center [291, 18] width 86 height 12
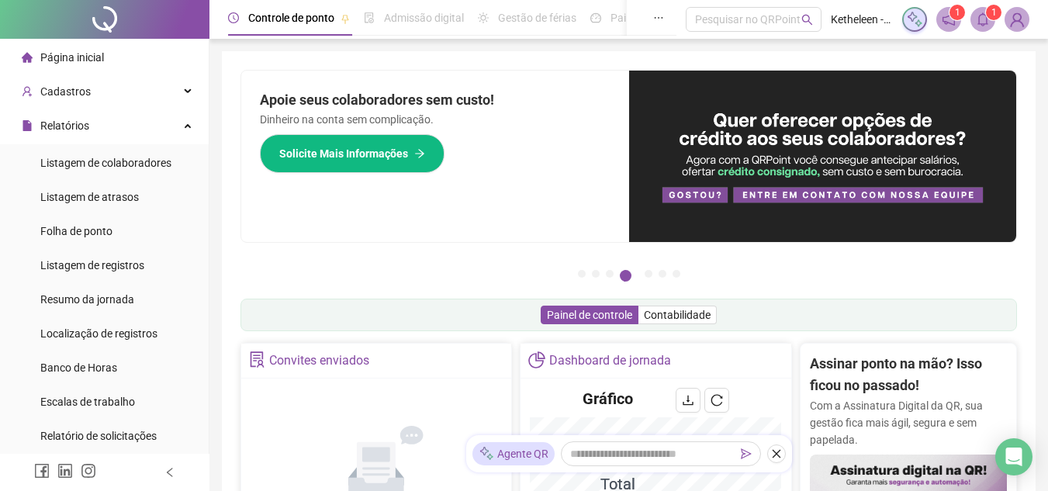
click at [65, 59] on span "Página inicial" at bounding box center [72, 57] width 64 height 12
click at [126, 46] on li "Página inicial" at bounding box center [104, 57] width 202 height 31
